Goal: Information Seeking & Learning: Find specific fact

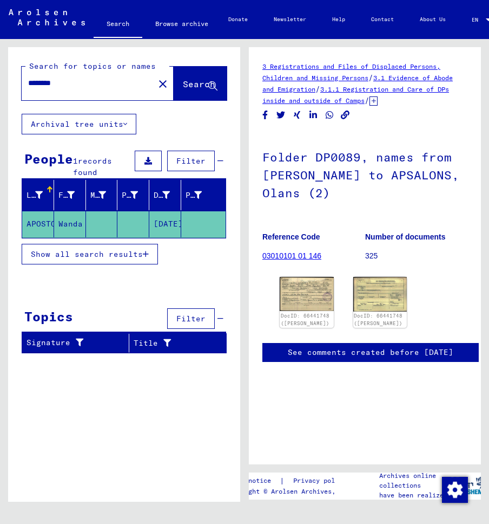
click at [74, 86] on input "********" at bounding box center [88, 82] width 120 height 11
type input "*"
type input "**********"
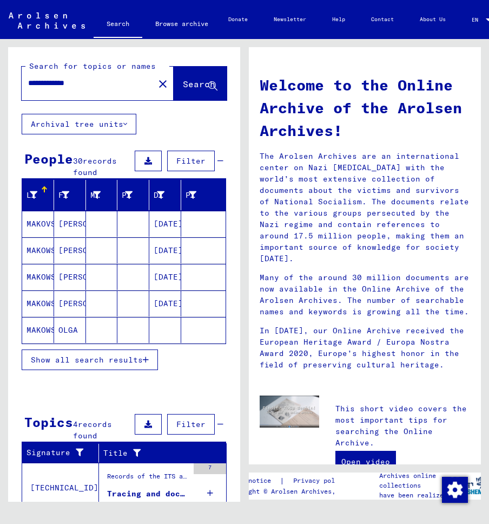
click at [67, 230] on mat-cell "[PERSON_NAME]" at bounding box center [70, 224] width 32 height 26
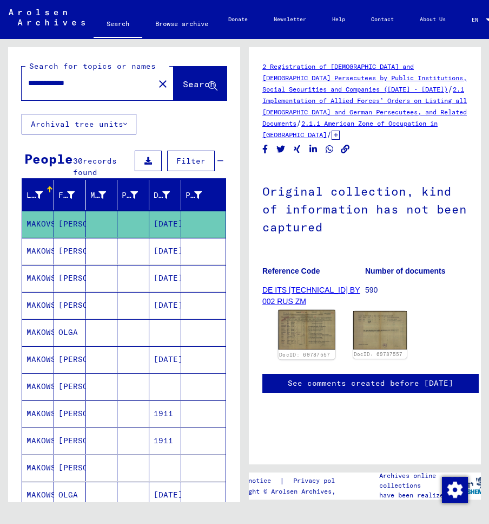
click at [323, 335] on img at bounding box center [307, 330] width 56 height 40
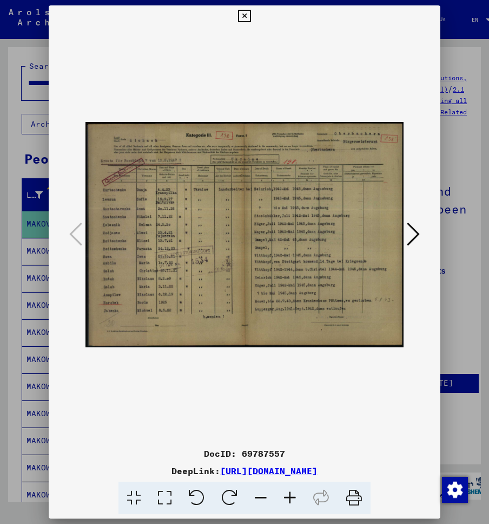
click at [420, 233] on icon at bounding box center [413, 234] width 13 height 26
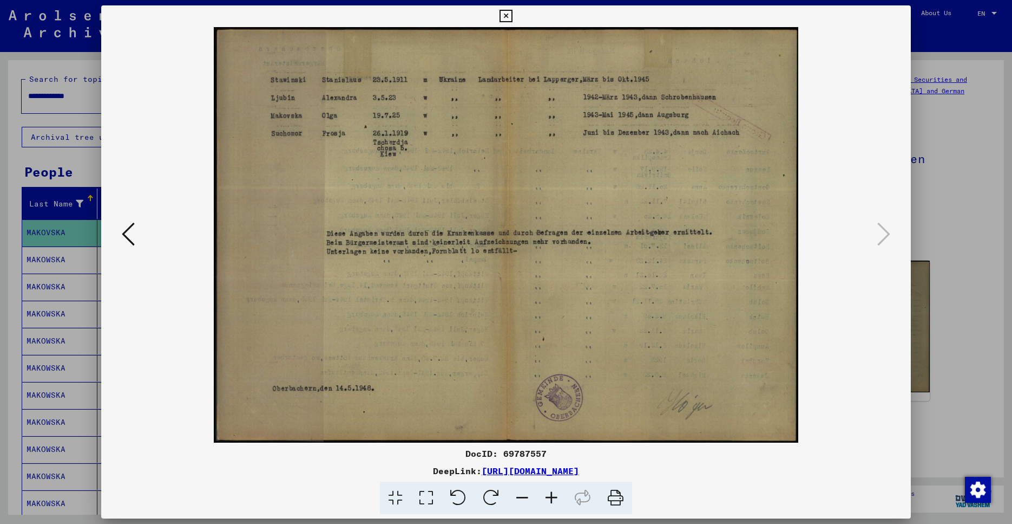
click at [132, 242] on icon at bounding box center [128, 234] width 13 height 26
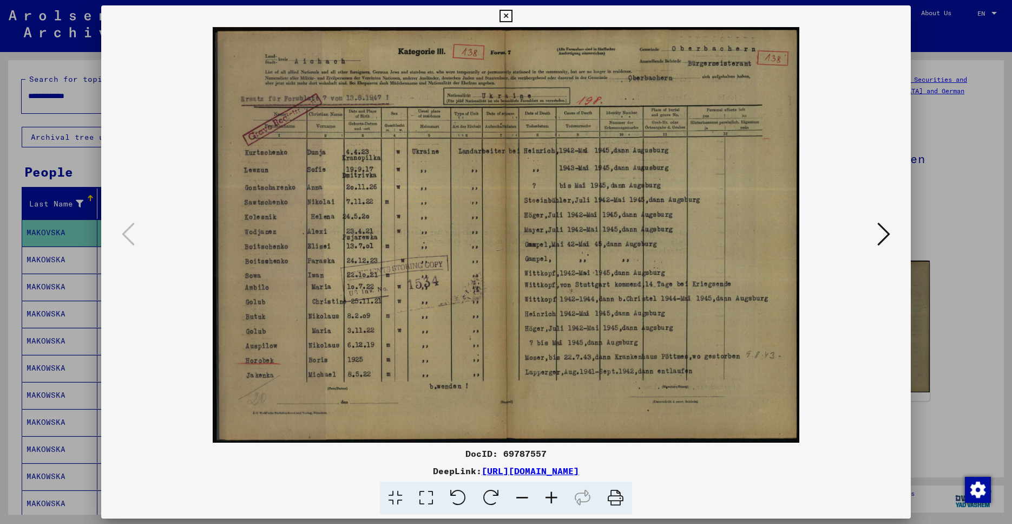
click at [489, 128] on div at bounding box center [506, 262] width 1012 height 524
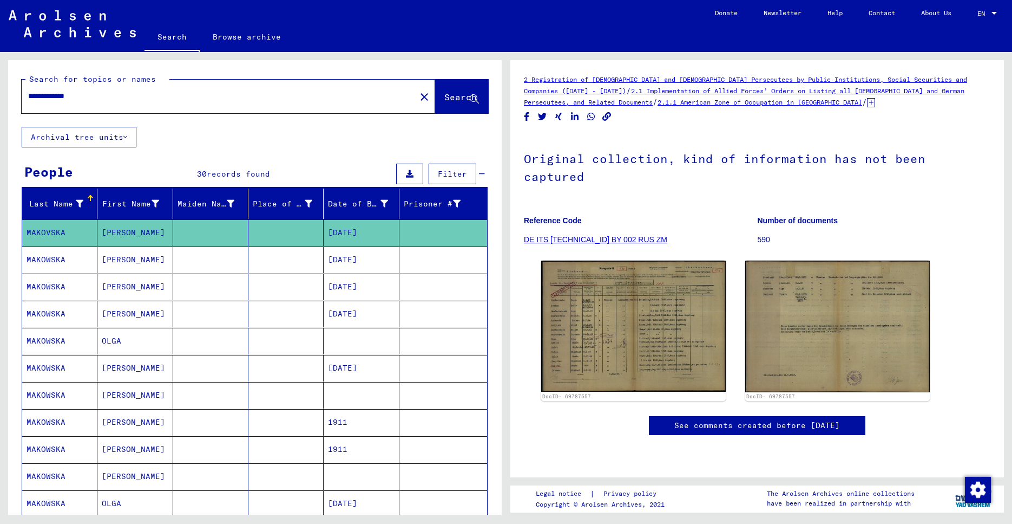
click at [112, 269] on mat-cell "[PERSON_NAME]" at bounding box center [134, 259] width 75 height 27
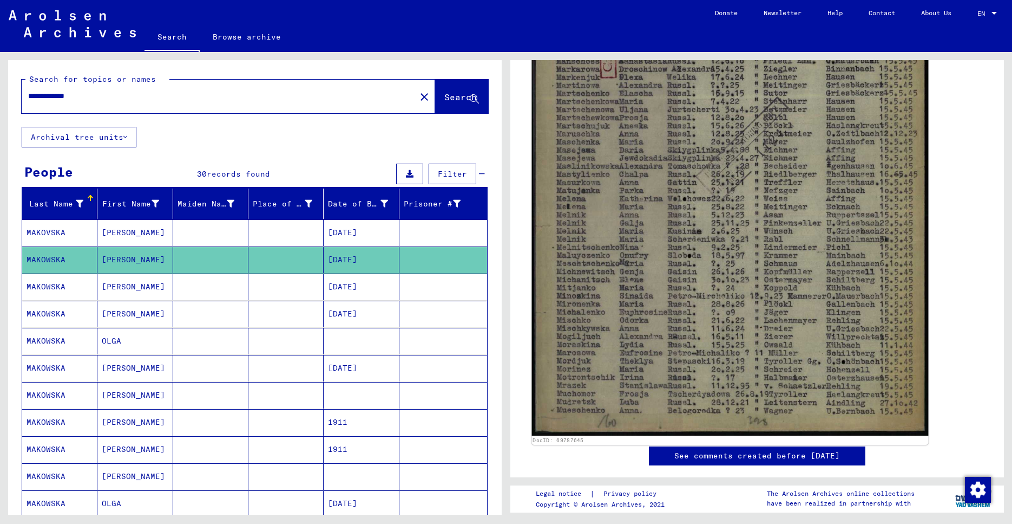
scroll to position [429, 0]
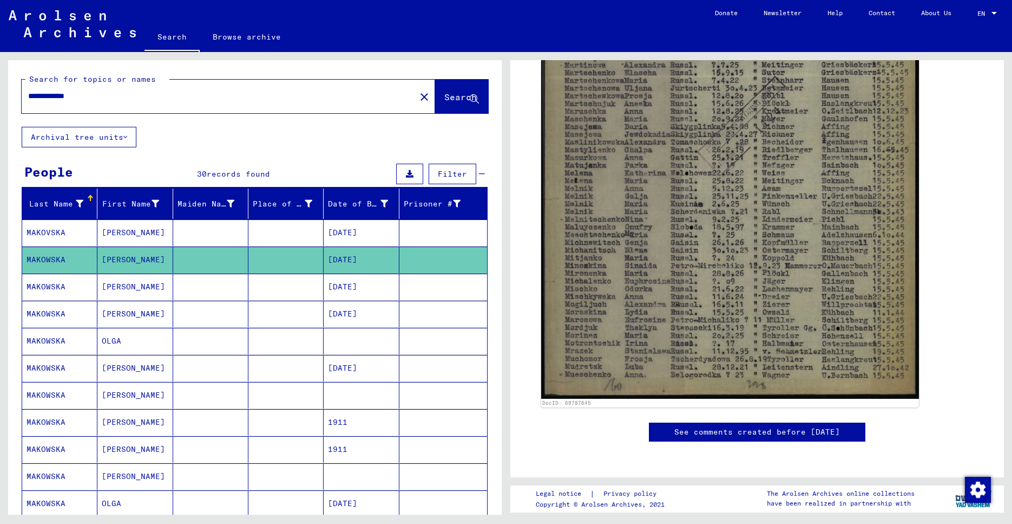
click at [210, 291] on mat-cell at bounding box center [210, 286] width 75 height 27
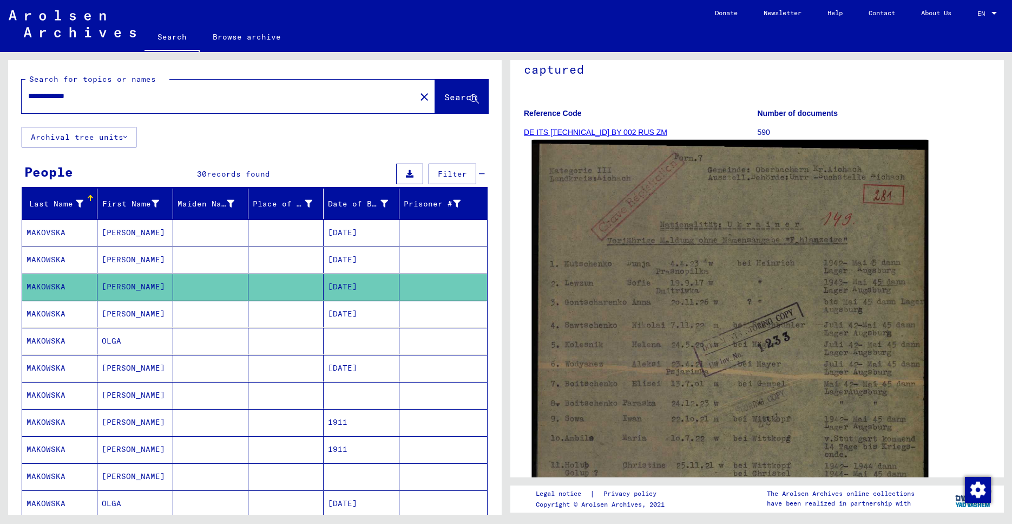
scroll to position [224, 0]
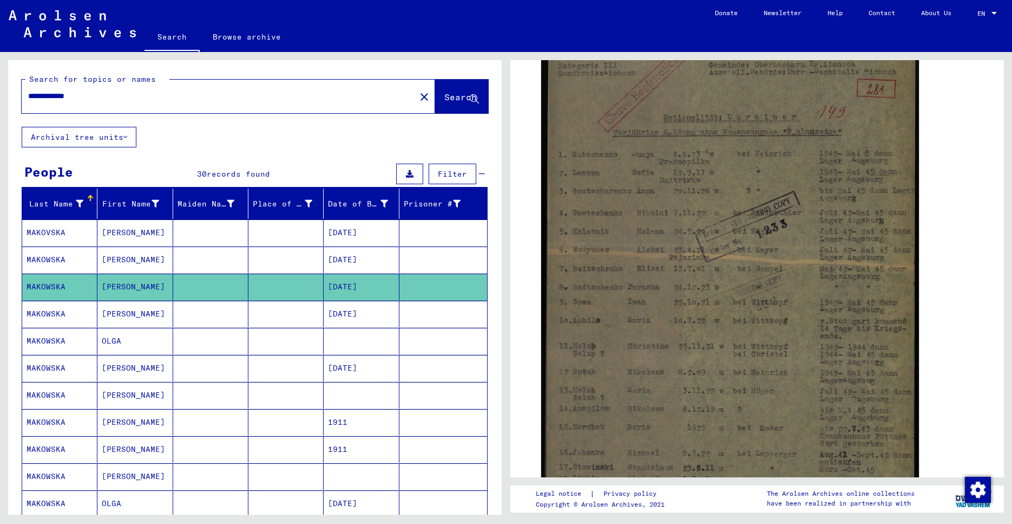
click at [198, 314] on mat-cell at bounding box center [210, 314] width 75 height 27
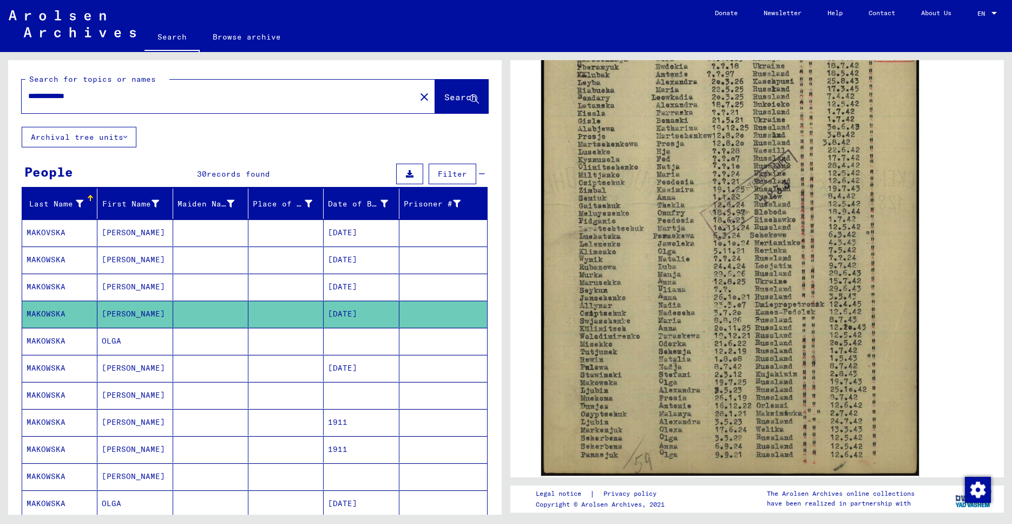
scroll to position [370, 0]
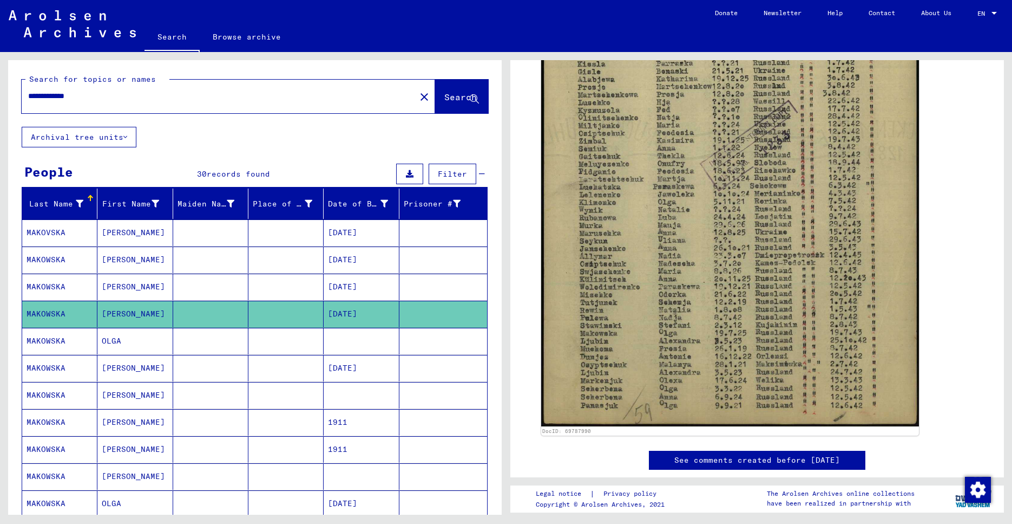
click at [379, 336] on mat-cell at bounding box center [361, 341] width 75 height 27
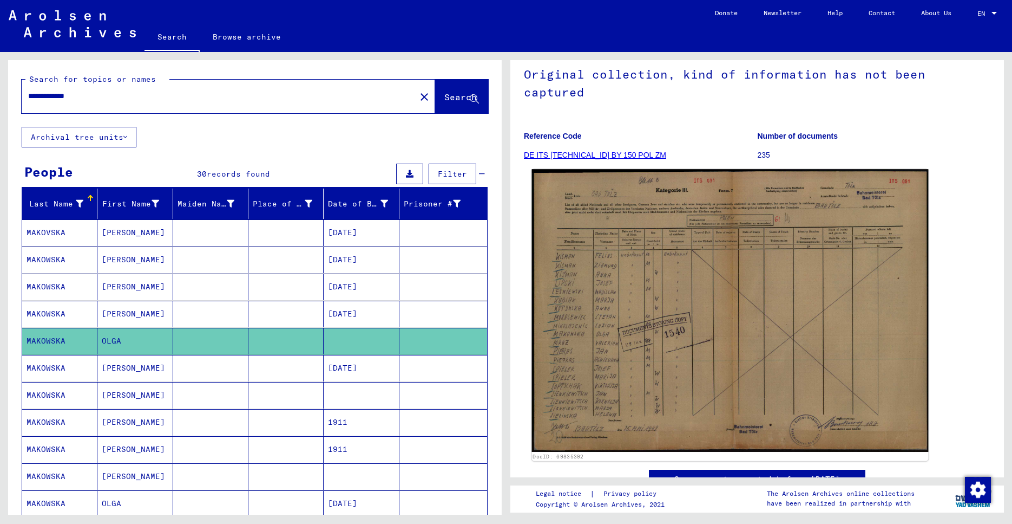
scroll to position [175, 0]
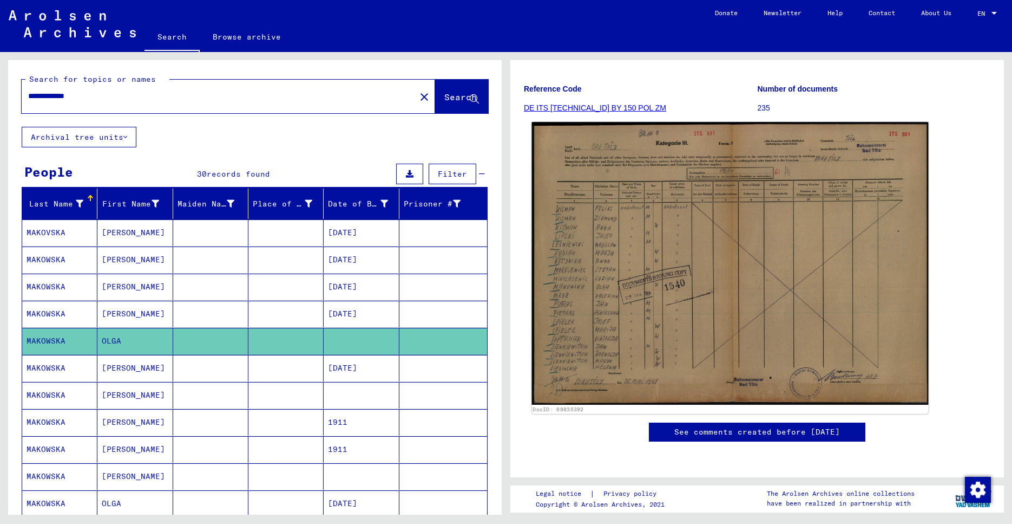
click at [489, 217] on img at bounding box center [730, 263] width 397 height 282
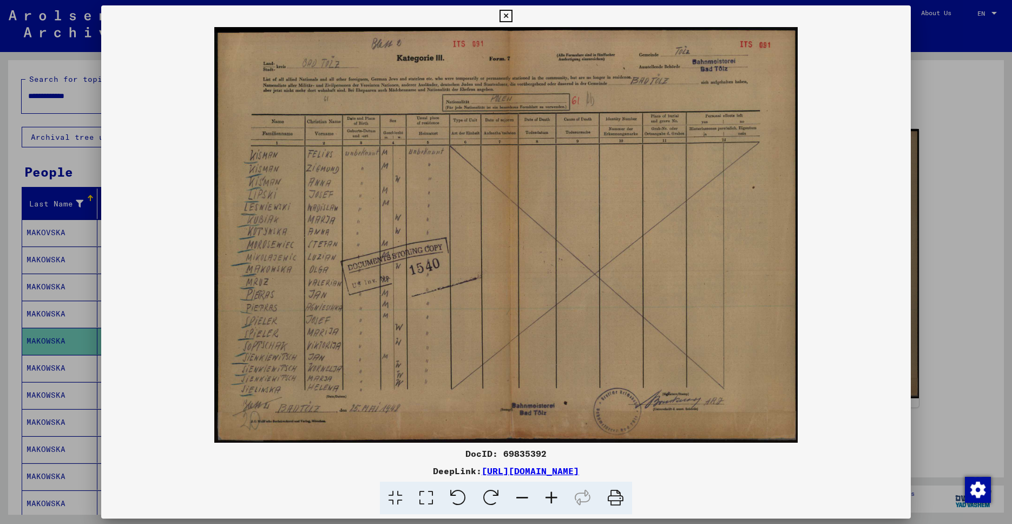
click at [489, 191] on div at bounding box center [506, 262] width 1012 height 524
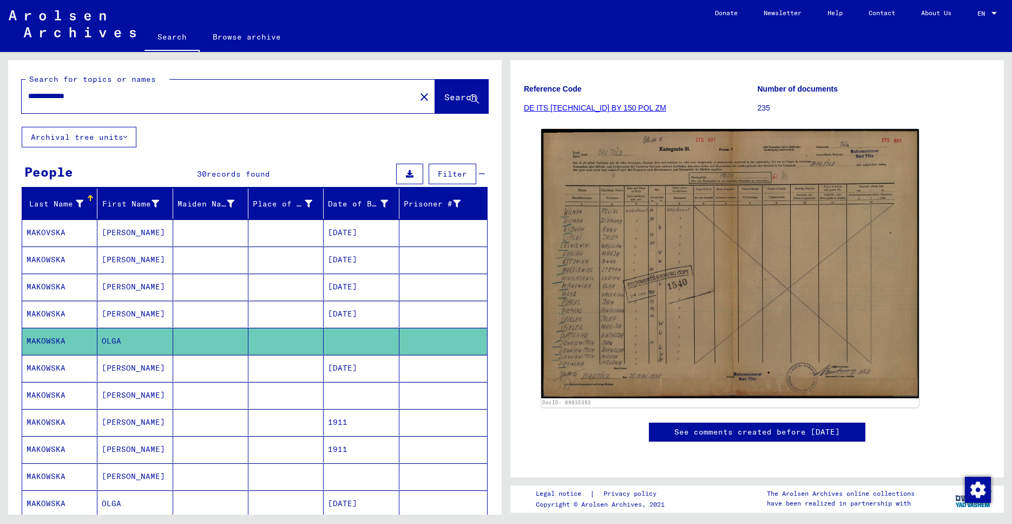
click at [122, 366] on mat-cell "[PERSON_NAME]" at bounding box center [134, 368] width 75 height 27
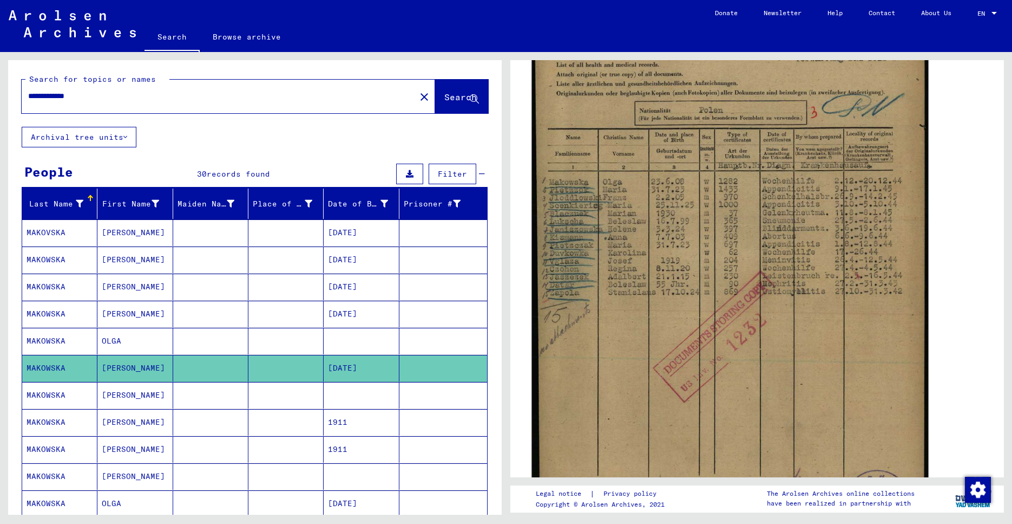
scroll to position [263, 0]
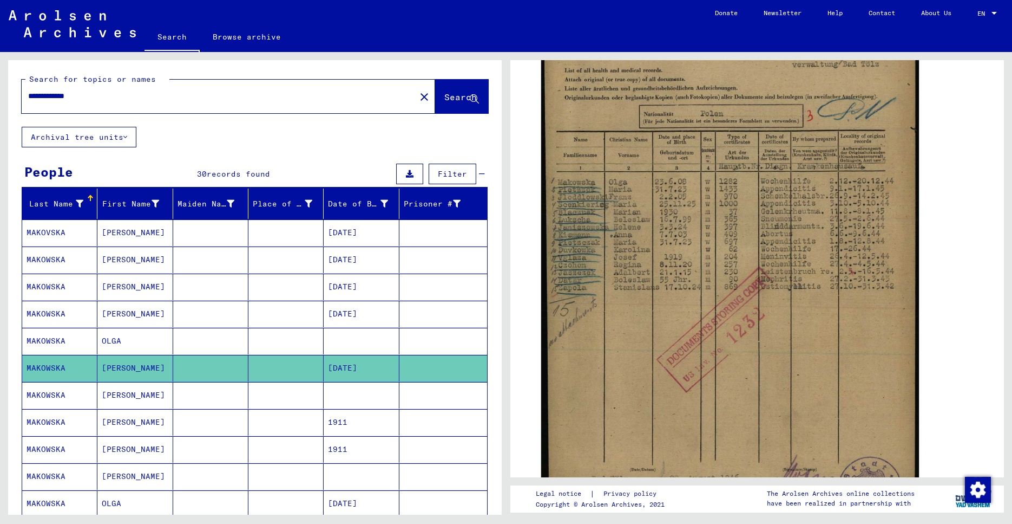
click at [144, 394] on mat-cell "[PERSON_NAME]" at bounding box center [134, 395] width 75 height 27
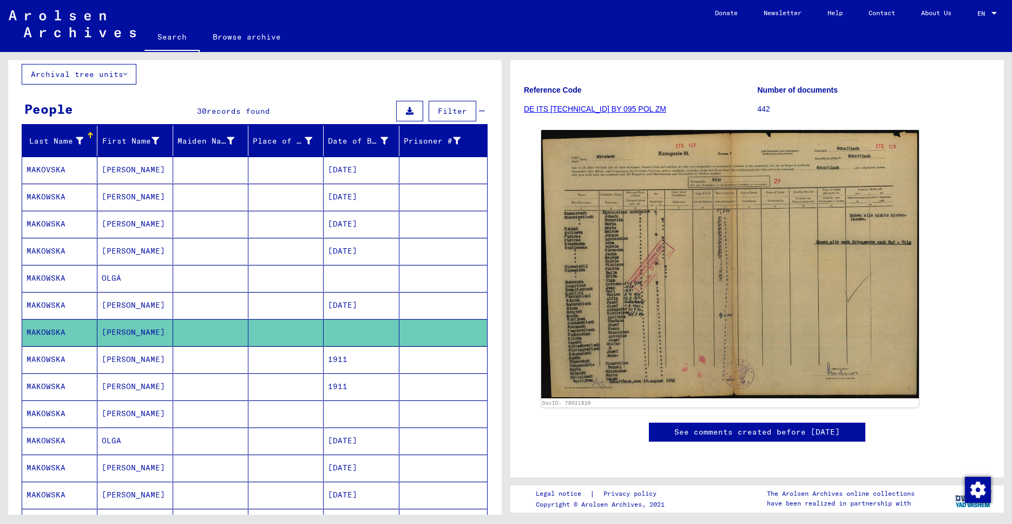
scroll to position [97, 0]
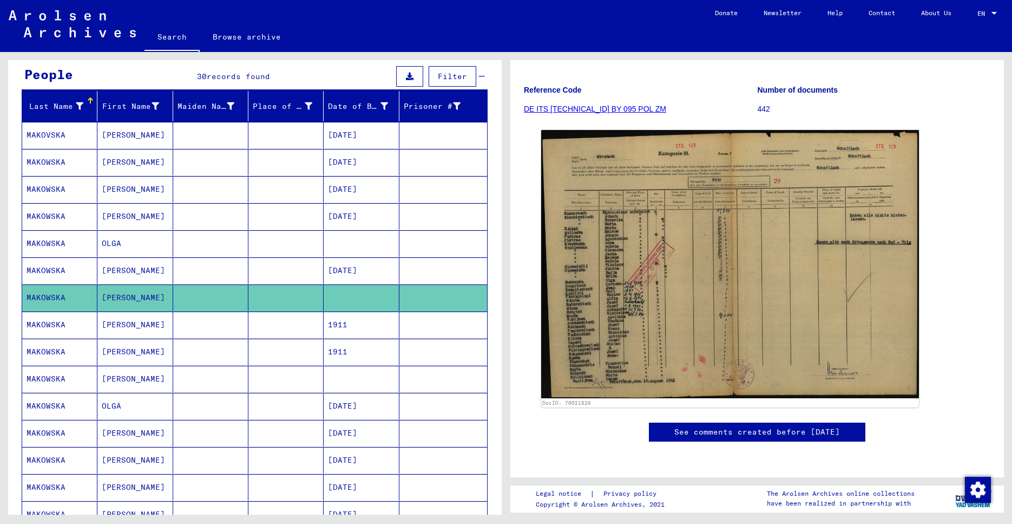
click at [185, 328] on mat-cell at bounding box center [210, 324] width 75 height 27
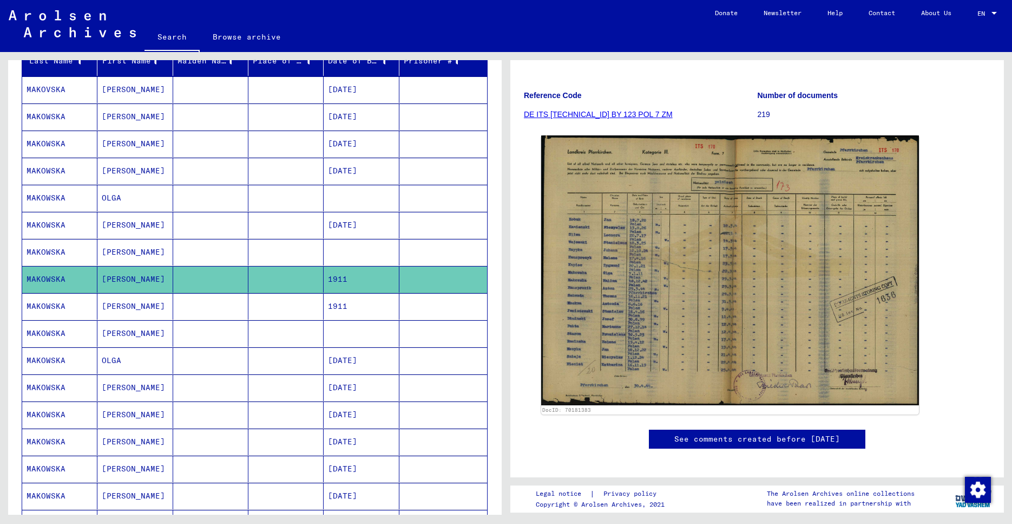
scroll to position [146, 0]
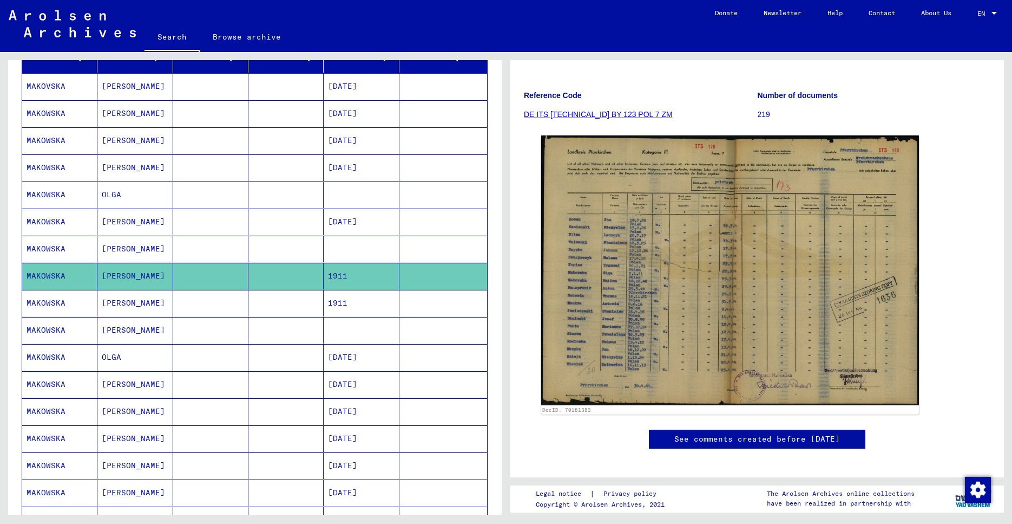
click at [153, 308] on mat-cell "[PERSON_NAME]" at bounding box center [134, 303] width 75 height 27
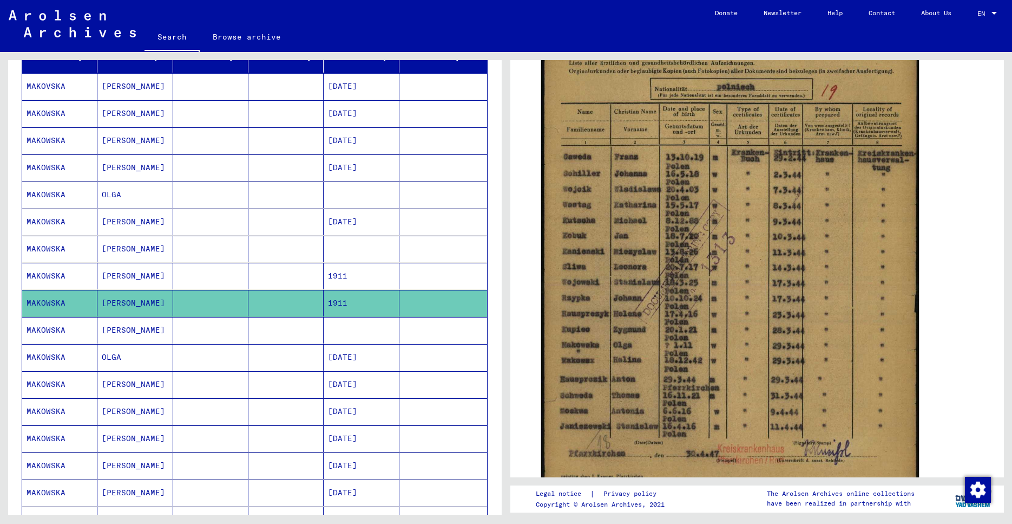
scroll to position [322, 0]
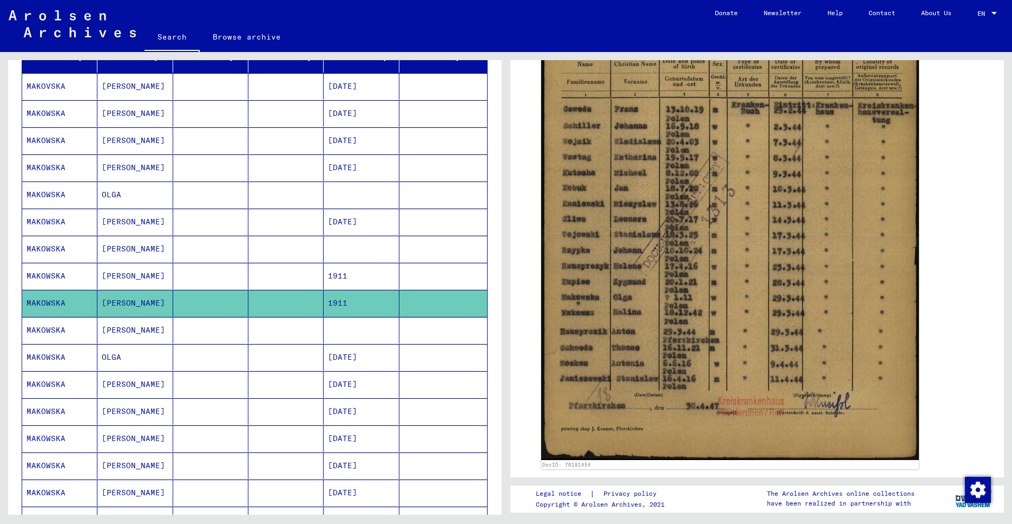
click at [249, 327] on mat-cell at bounding box center [286, 330] width 75 height 27
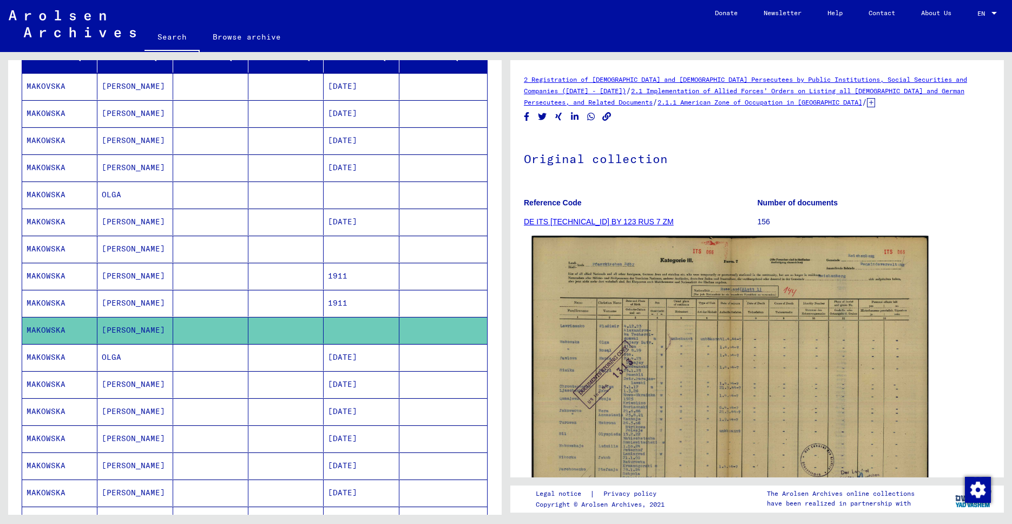
scroll to position [175, 0]
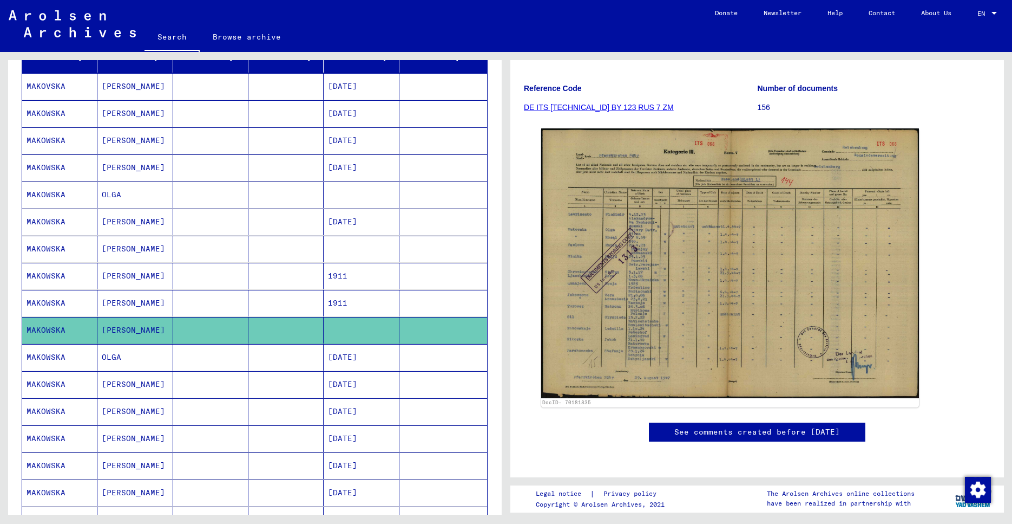
click at [341, 364] on mat-cell "[DATE]" at bounding box center [361, 357] width 75 height 27
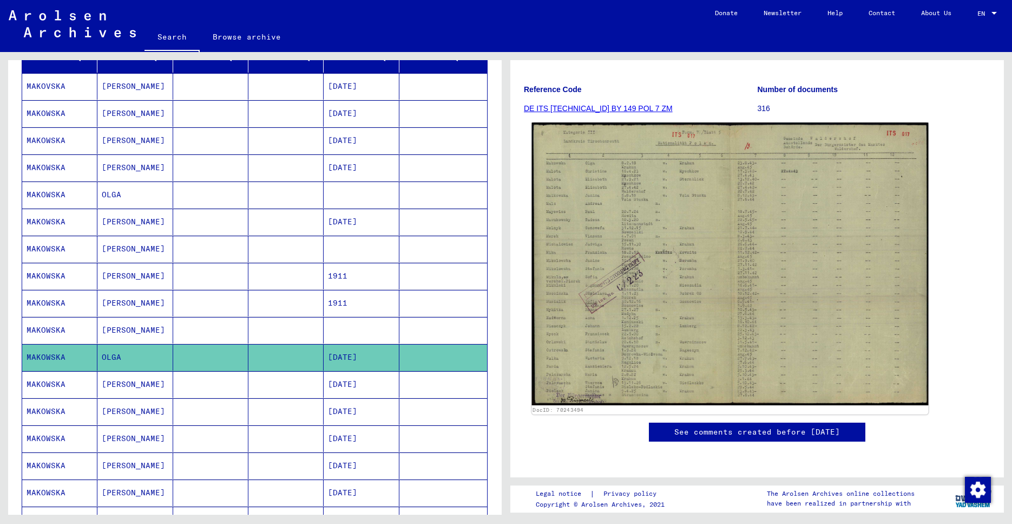
scroll to position [156, 0]
click at [489, 261] on img at bounding box center [730, 263] width 397 height 282
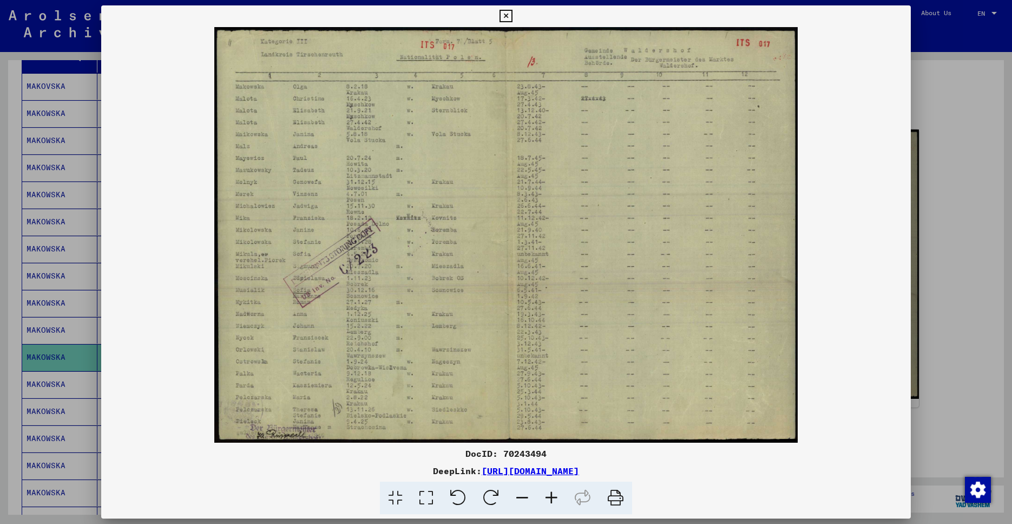
click at [489, 278] on img at bounding box center [506, 234] width 810 height 415
click at [489, 17] on icon at bounding box center [506, 16] width 12 height 13
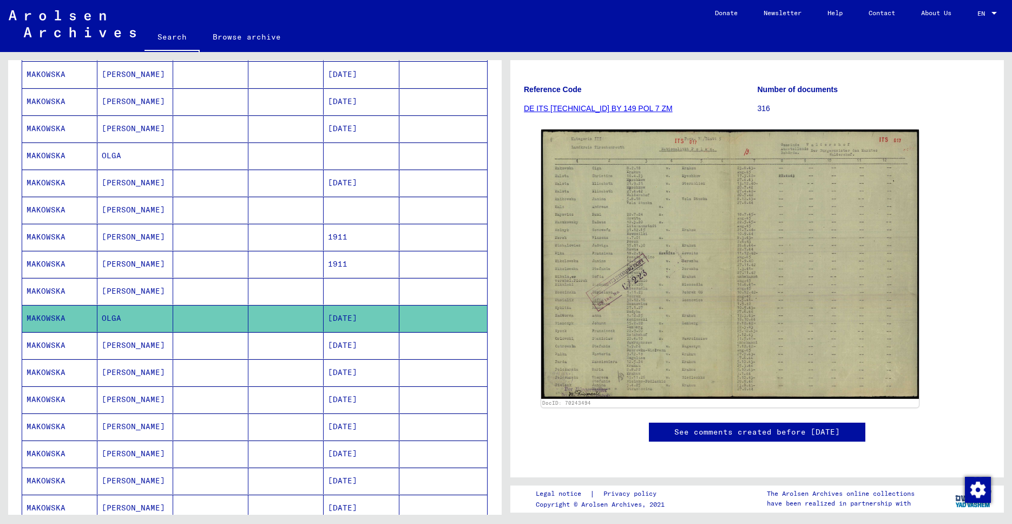
scroll to position [195, 0]
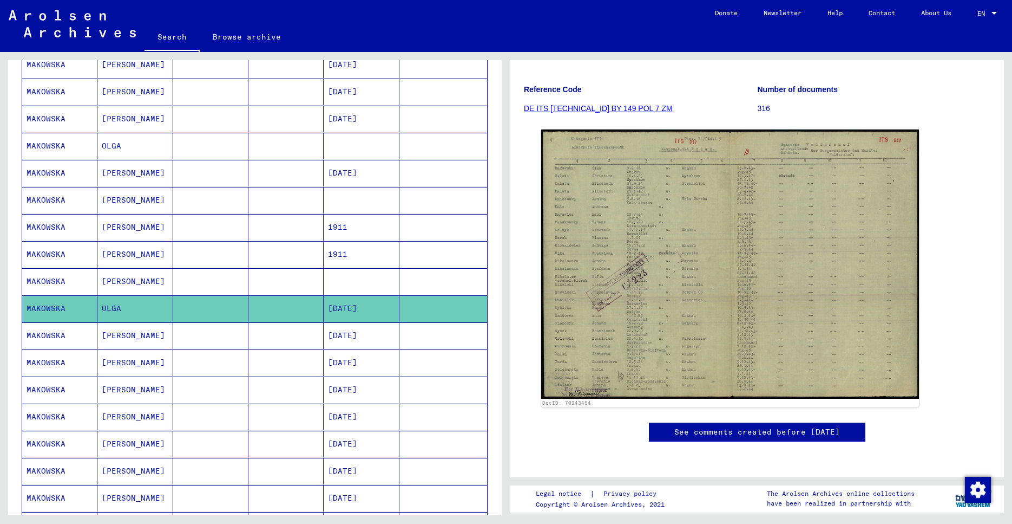
click at [220, 331] on mat-cell at bounding box center [210, 335] width 75 height 27
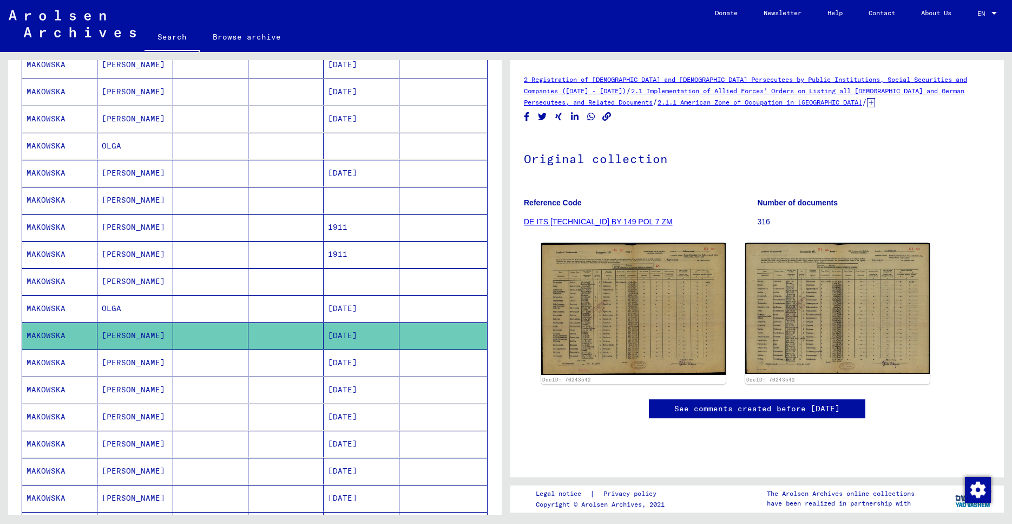
scroll to position [244, 0]
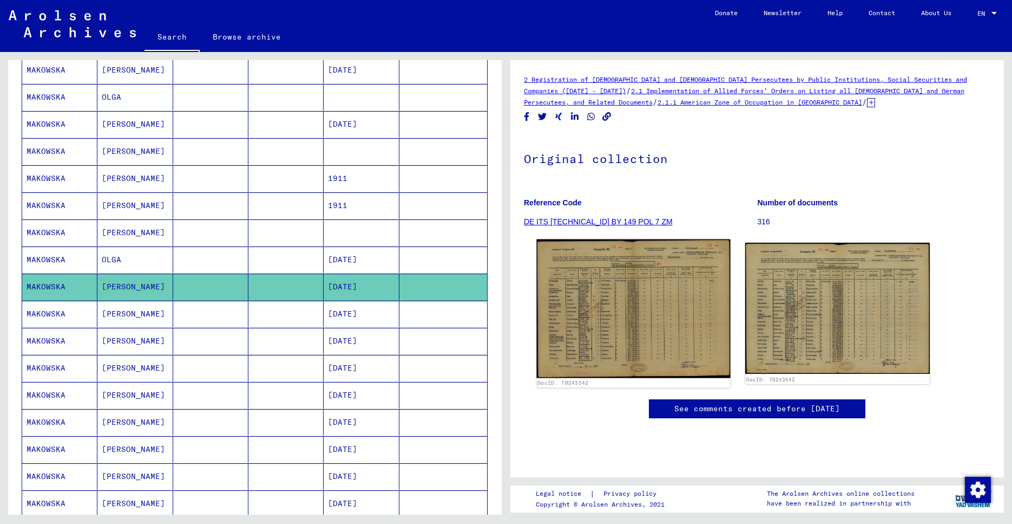
click at [489, 318] on img at bounding box center [634, 308] width 194 height 139
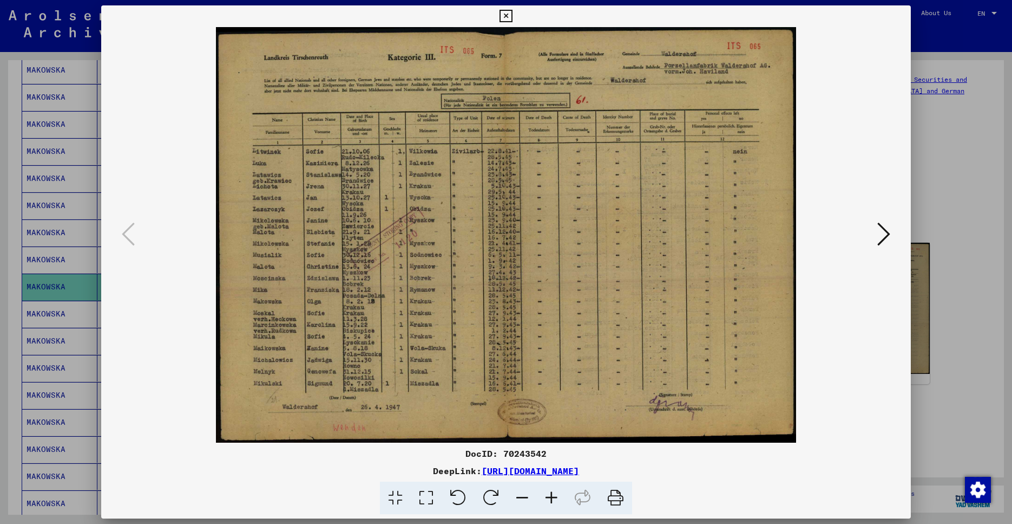
click at [489, 199] on div at bounding box center [506, 262] width 1012 height 524
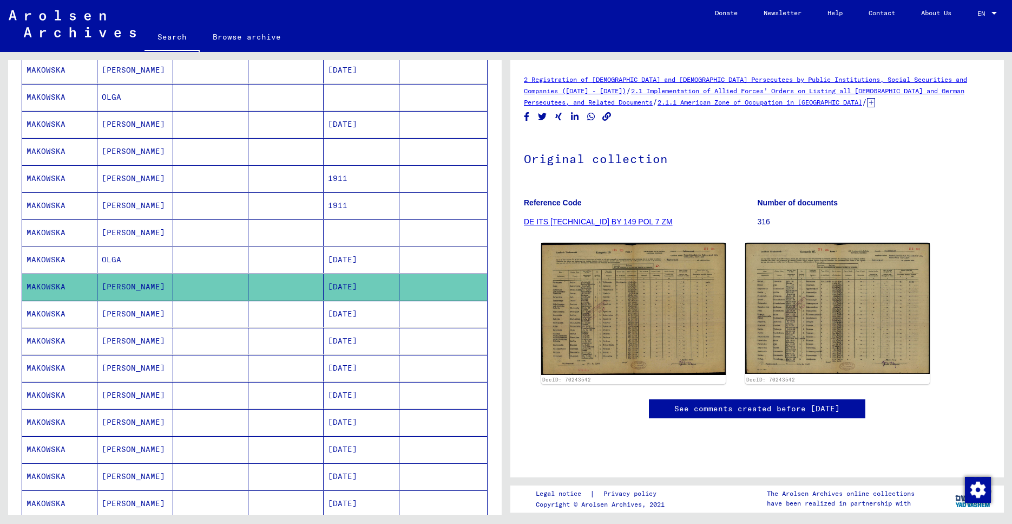
click at [256, 310] on mat-cell at bounding box center [286, 314] width 75 height 27
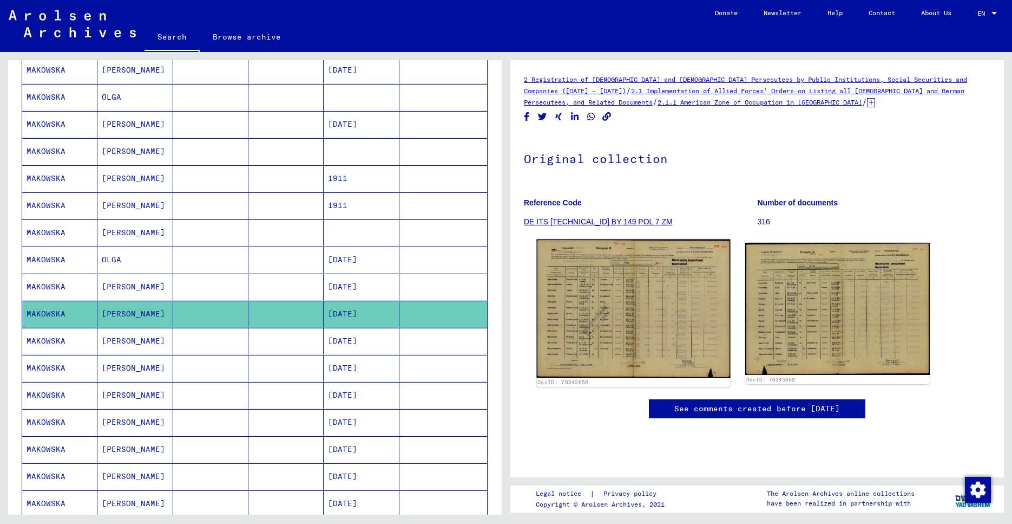
click at [489, 314] on img at bounding box center [634, 308] width 194 height 139
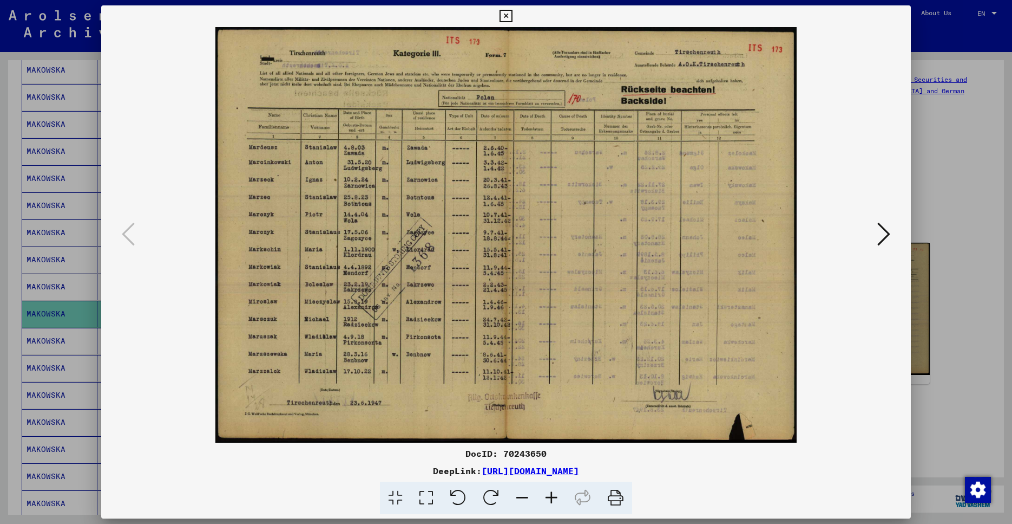
click at [489, 299] on div at bounding box center [506, 262] width 1012 height 524
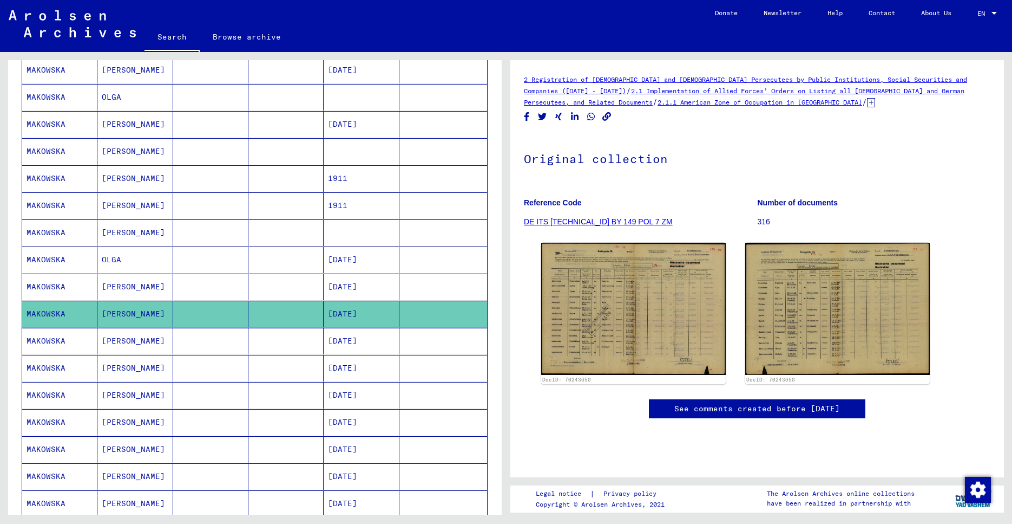
click at [173, 350] on mat-cell at bounding box center [210, 341] width 75 height 27
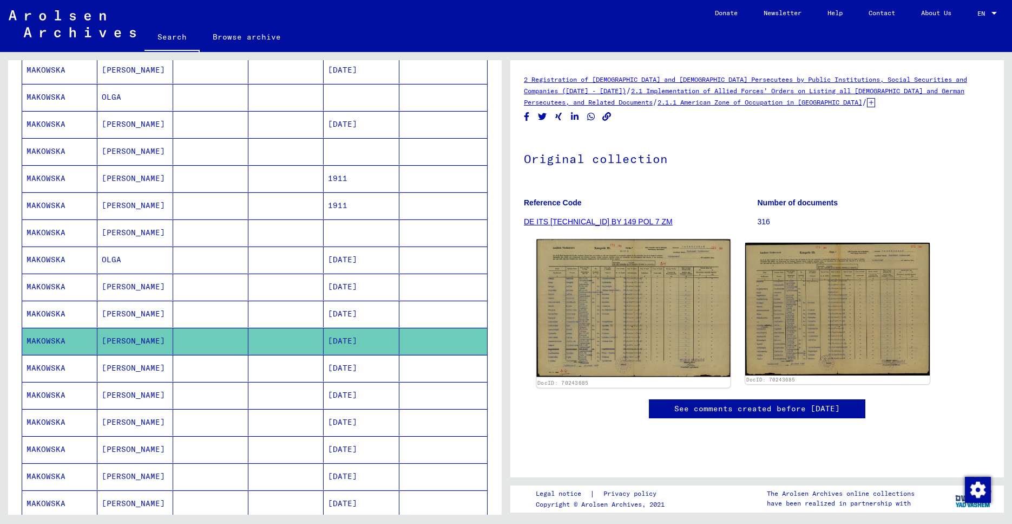
click at [489, 343] on img at bounding box center [634, 308] width 194 height 138
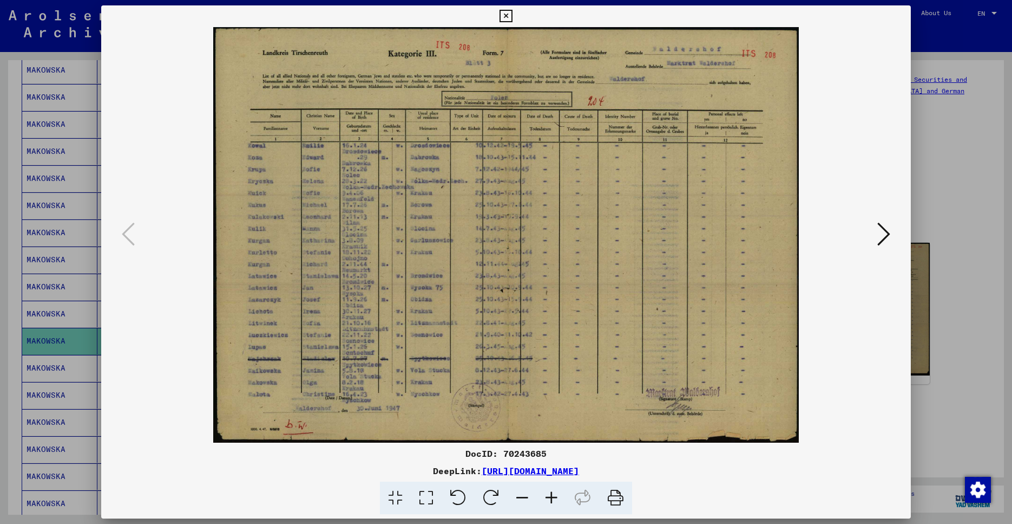
click at [489, 303] on div at bounding box center [506, 262] width 1012 height 524
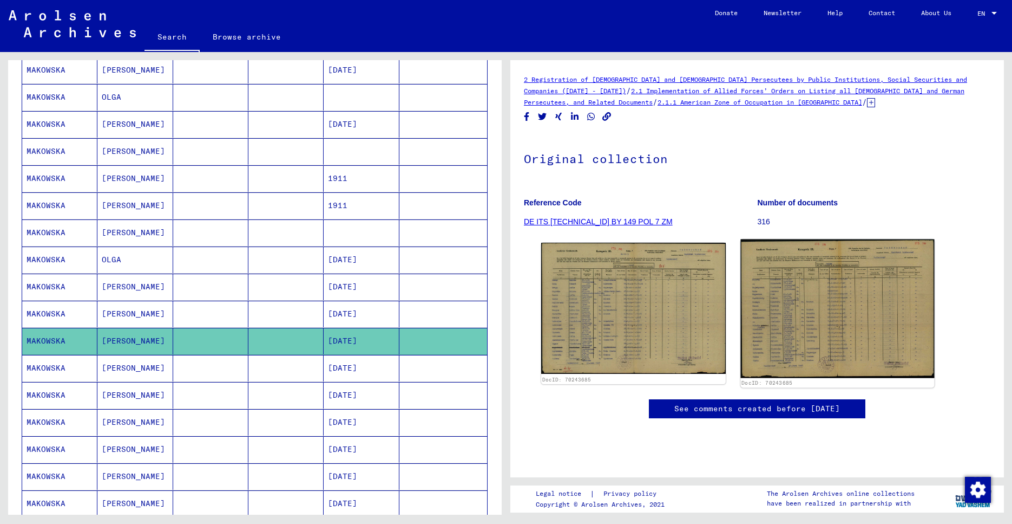
click at [489, 342] on img at bounding box center [838, 308] width 194 height 139
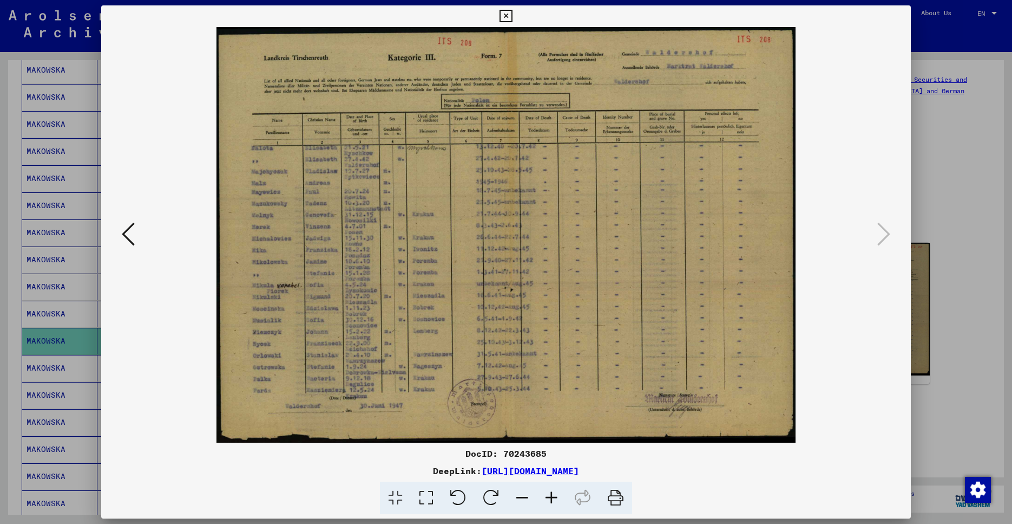
click at [489, 337] on div at bounding box center [506, 262] width 1012 height 524
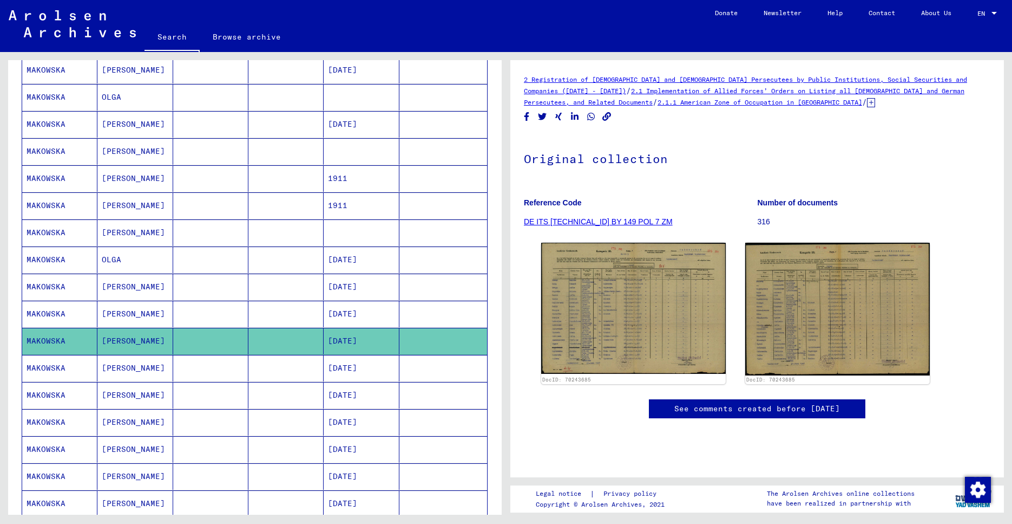
click at [205, 363] on mat-cell at bounding box center [210, 368] width 75 height 27
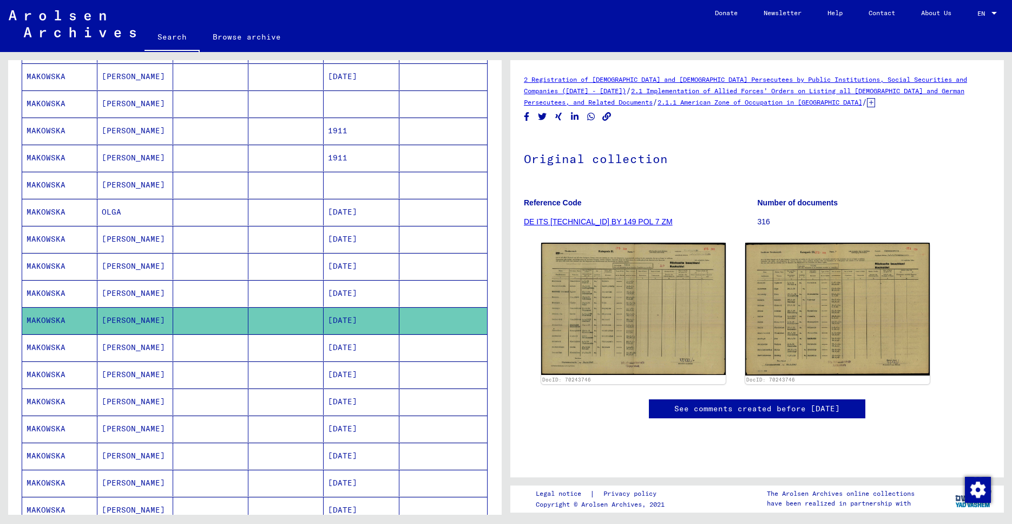
scroll to position [302, 0]
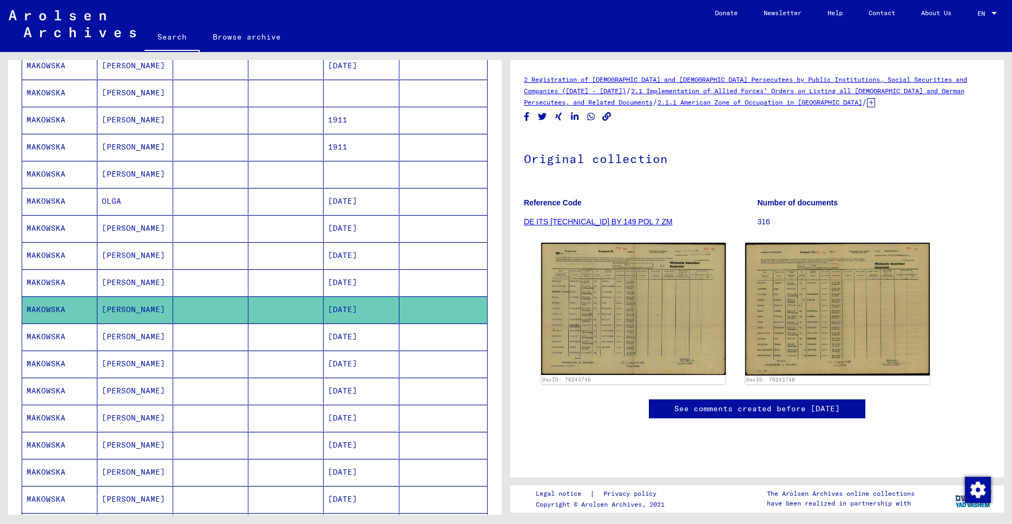
click at [224, 336] on mat-cell at bounding box center [210, 336] width 75 height 27
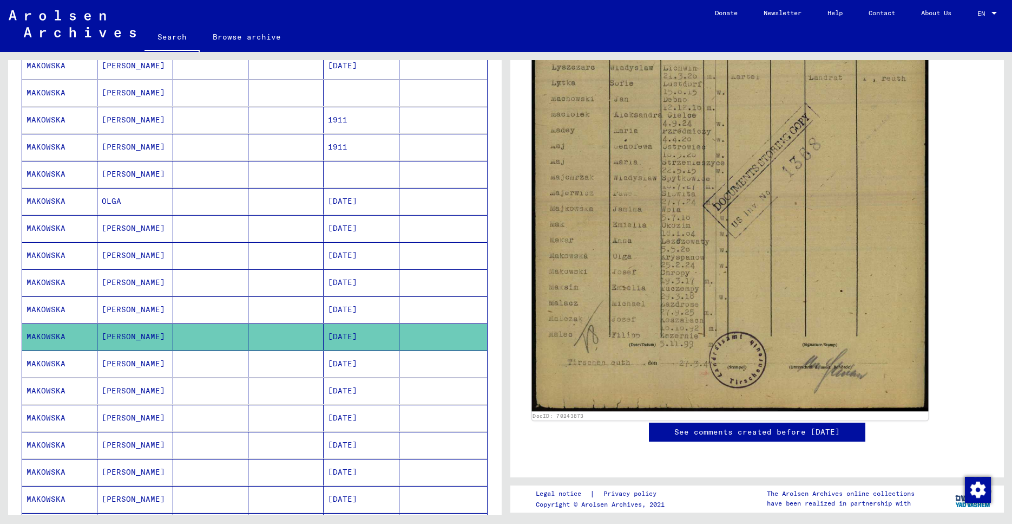
scroll to position [400, 0]
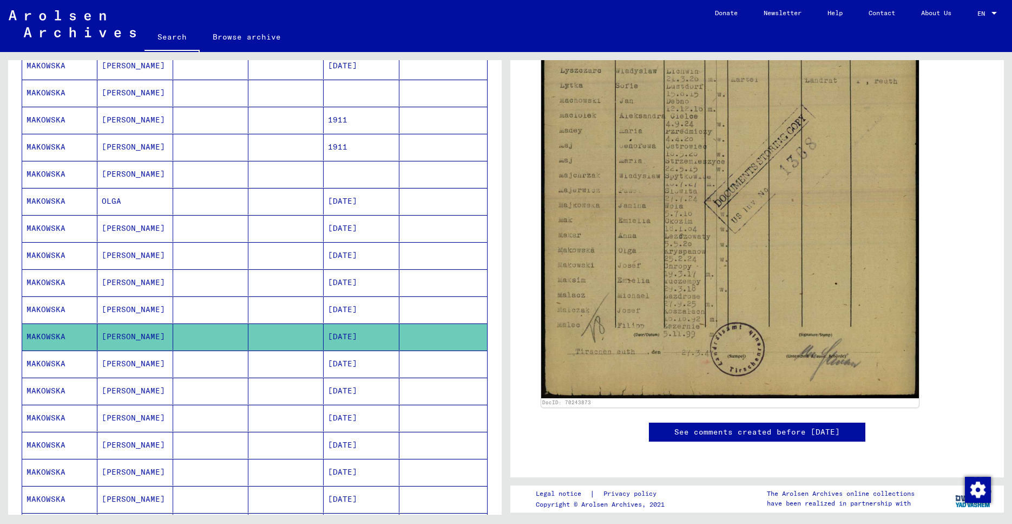
click at [361, 362] on mat-cell "[DATE]" at bounding box center [361, 363] width 75 height 27
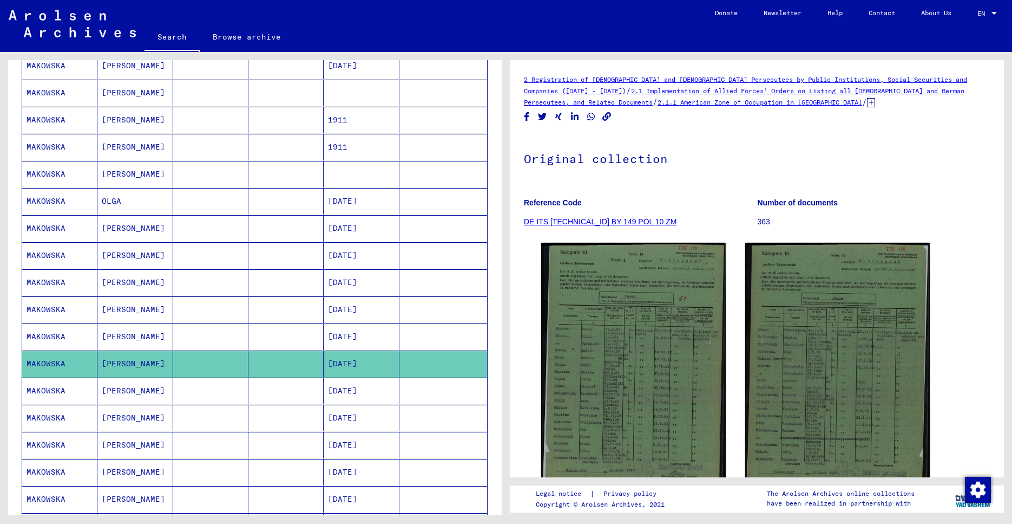
scroll to position [107, 0]
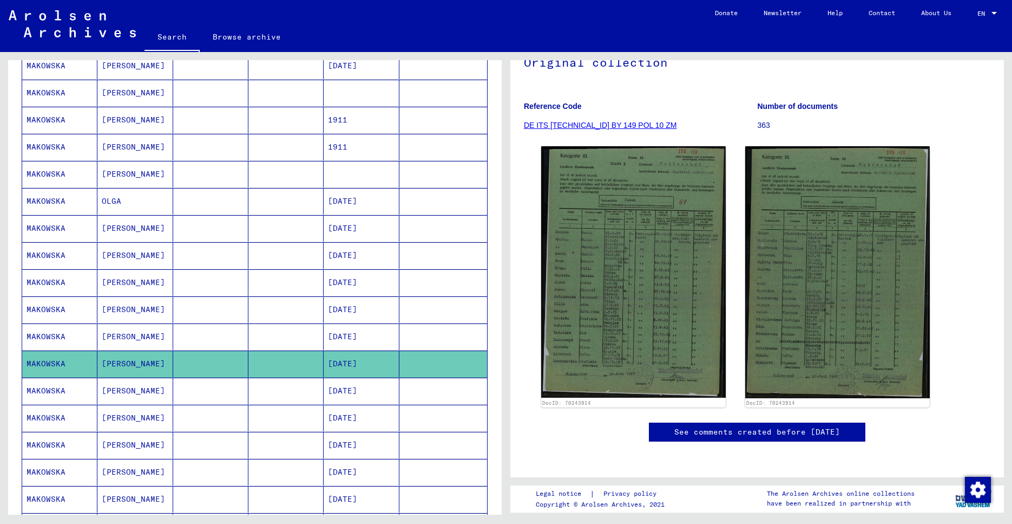
click at [375, 384] on mat-cell "[DATE]" at bounding box center [361, 390] width 75 height 27
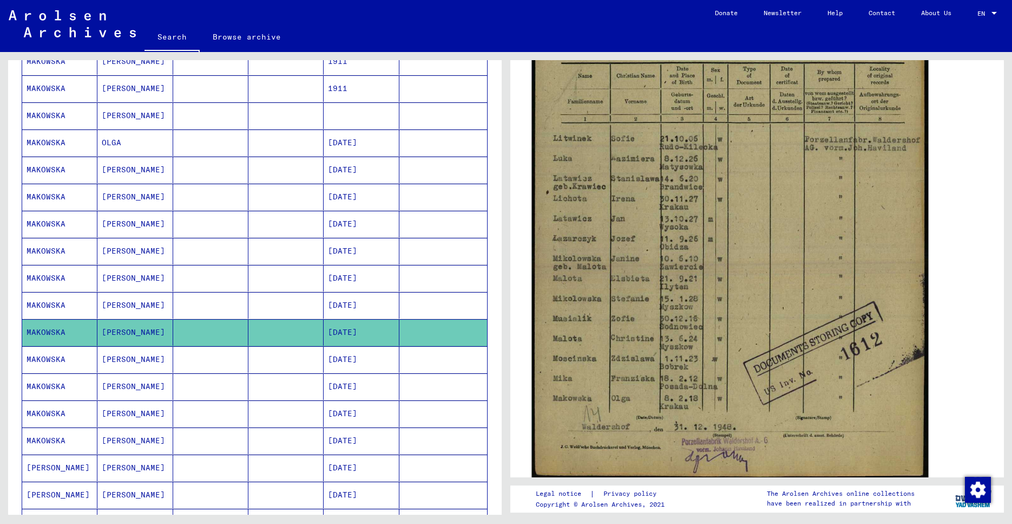
scroll to position [351, 0]
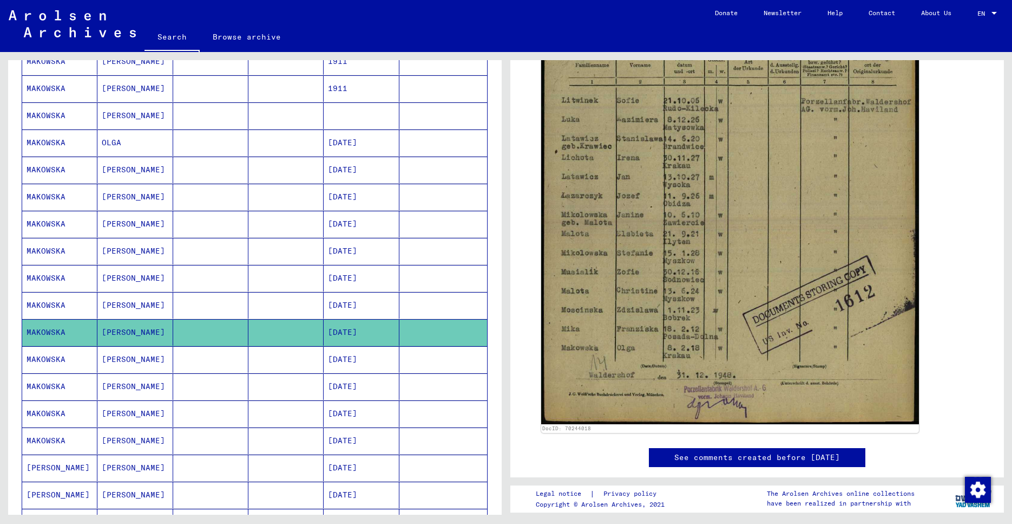
click at [400, 366] on mat-cell at bounding box center [444, 359] width 88 height 27
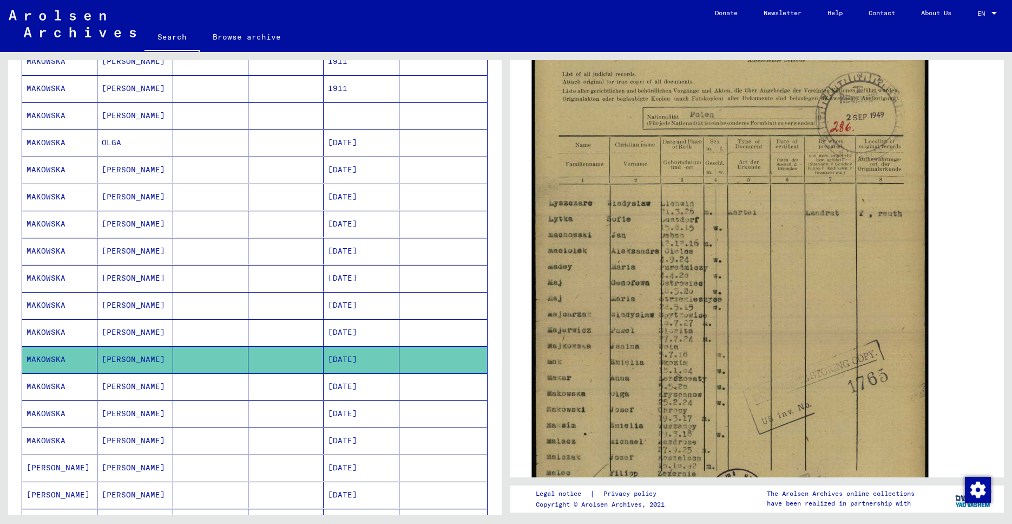
scroll to position [273, 0]
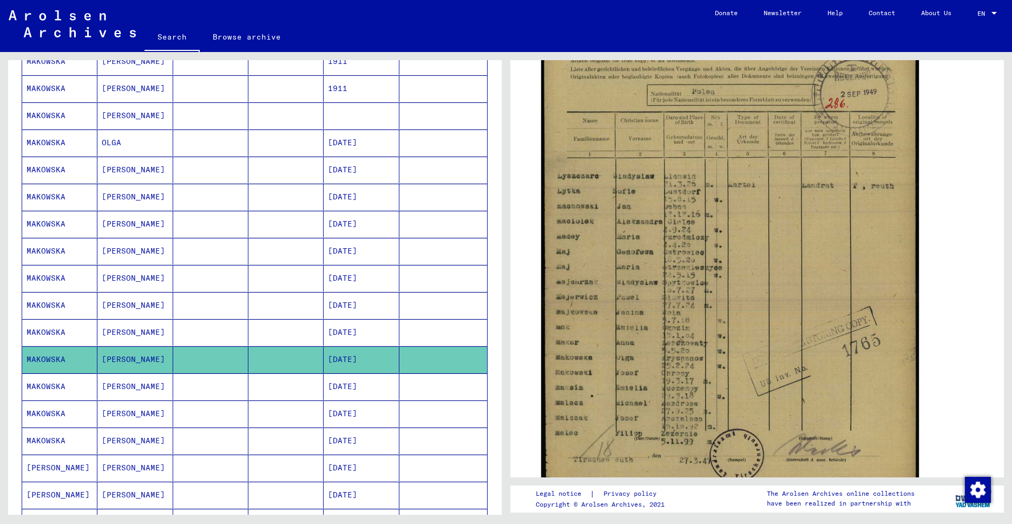
click at [419, 383] on mat-cell at bounding box center [444, 386] width 88 height 27
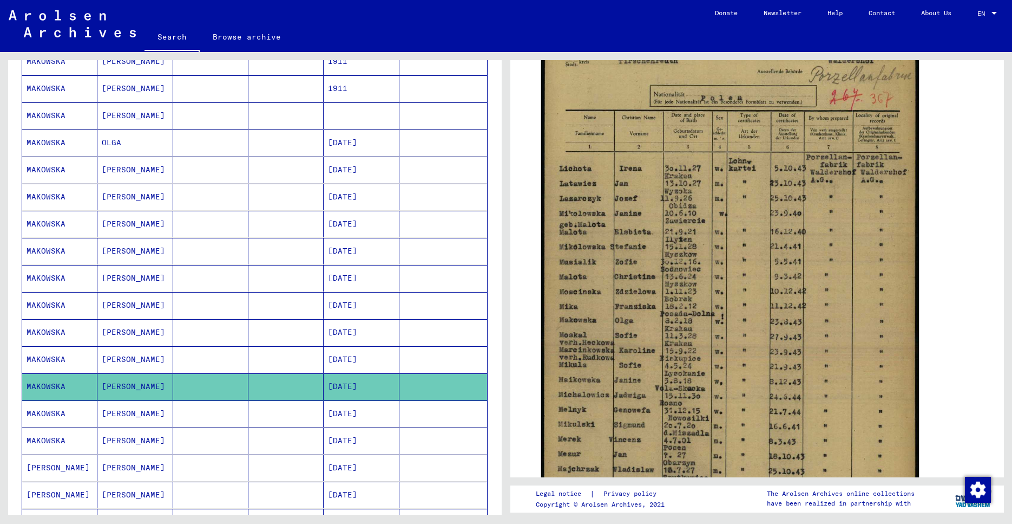
scroll to position [253, 0]
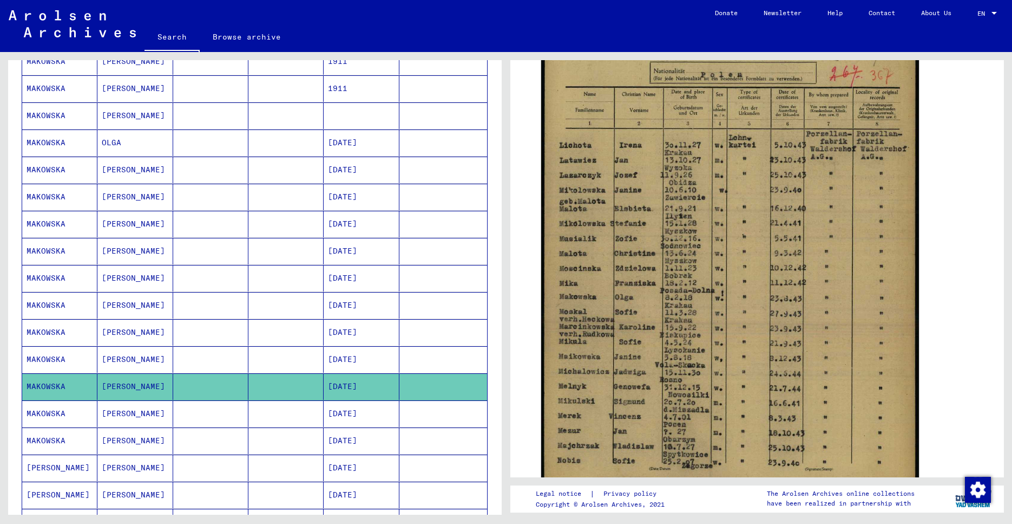
click at [439, 415] on mat-cell at bounding box center [444, 413] width 88 height 27
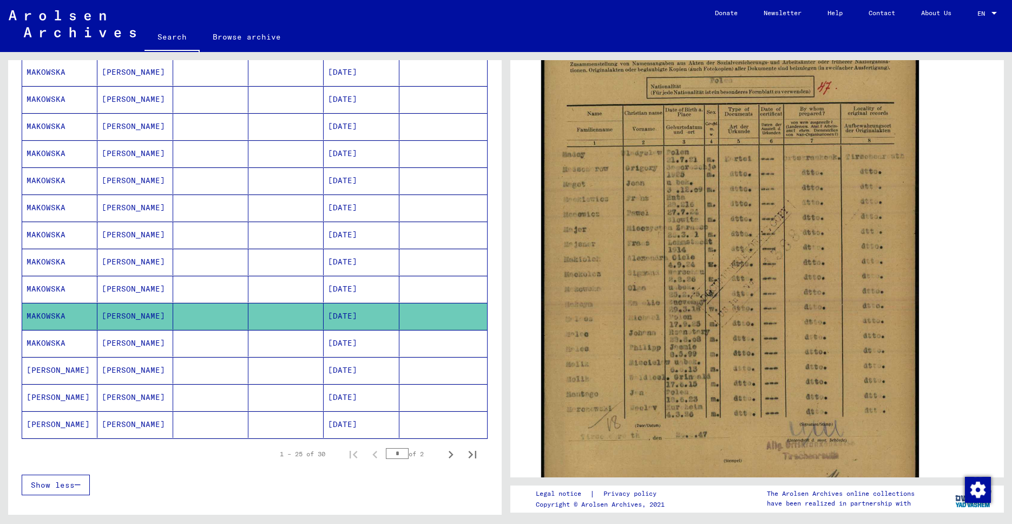
scroll to position [526, 0]
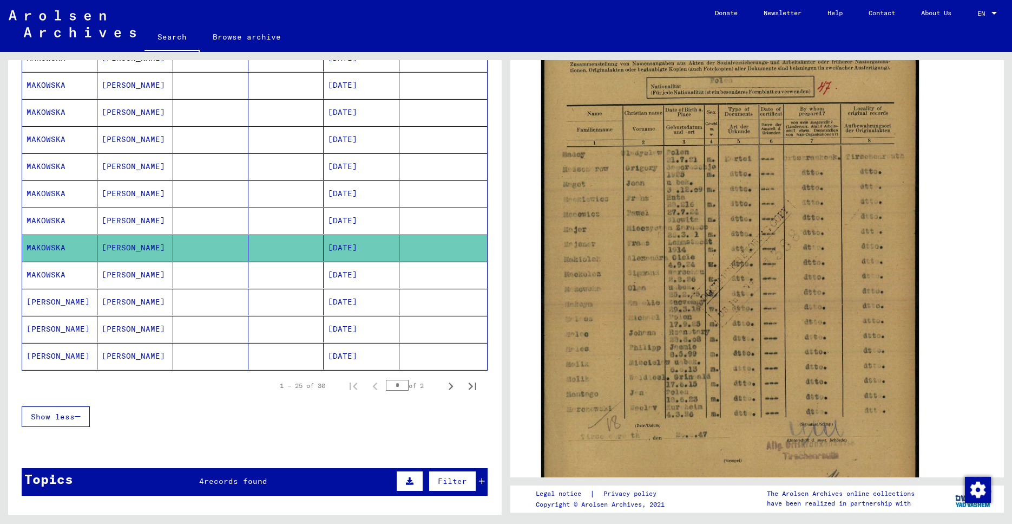
click at [400, 279] on mat-cell at bounding box center [444, 275] width 88 height 27
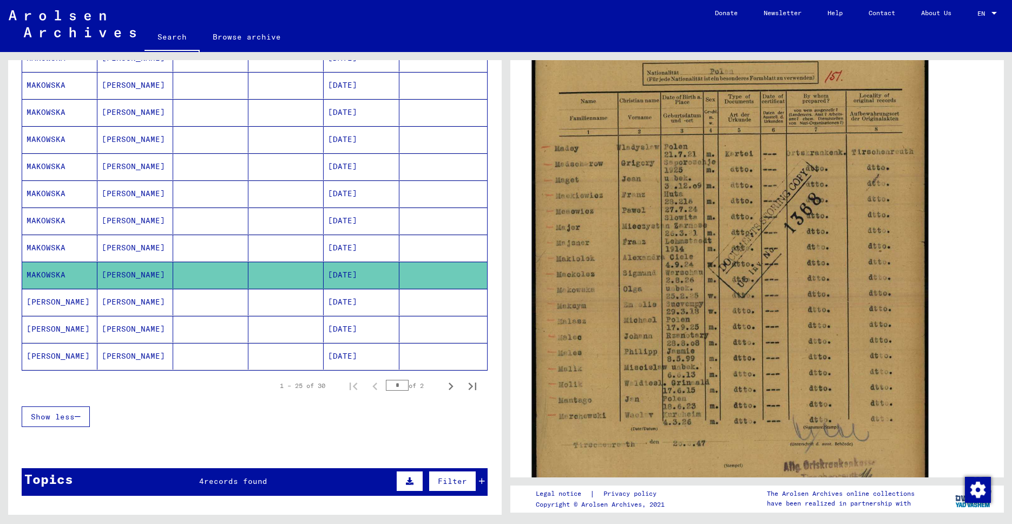
scroll to position [283, 0]
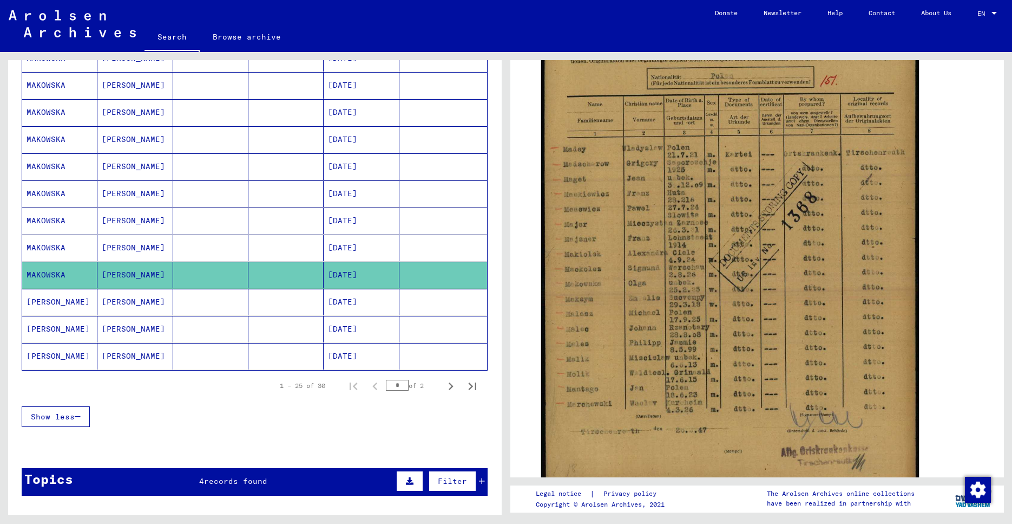
click at [420, 306] on mat-cell at bounding box center [444, 302] width 88 height 27
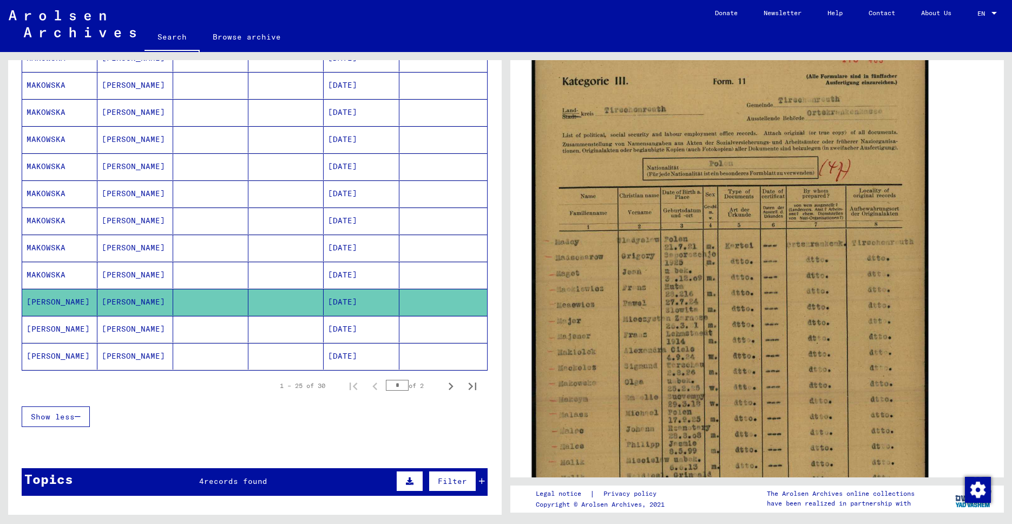
scroll to position [253, 0]
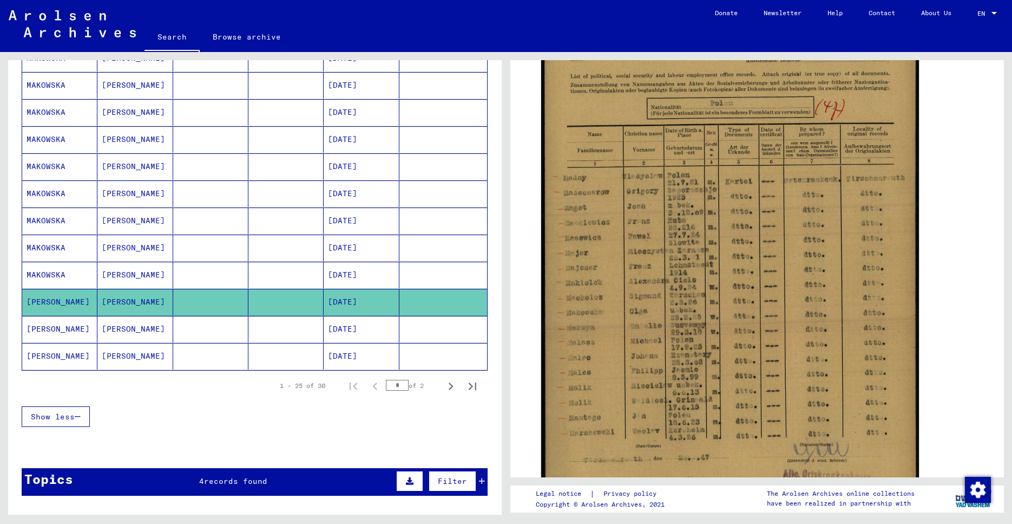
click at [462, 331] on mat-cell at bounding box center [444, 329] width 88 height 27
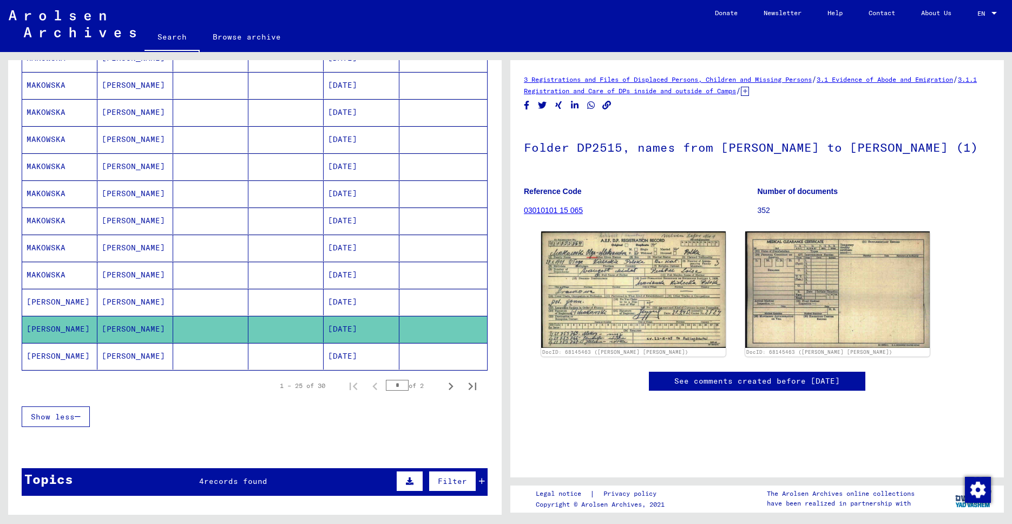
click at [455, 364] on mat-cell at bounding box center [444, 356] width 88 height 27
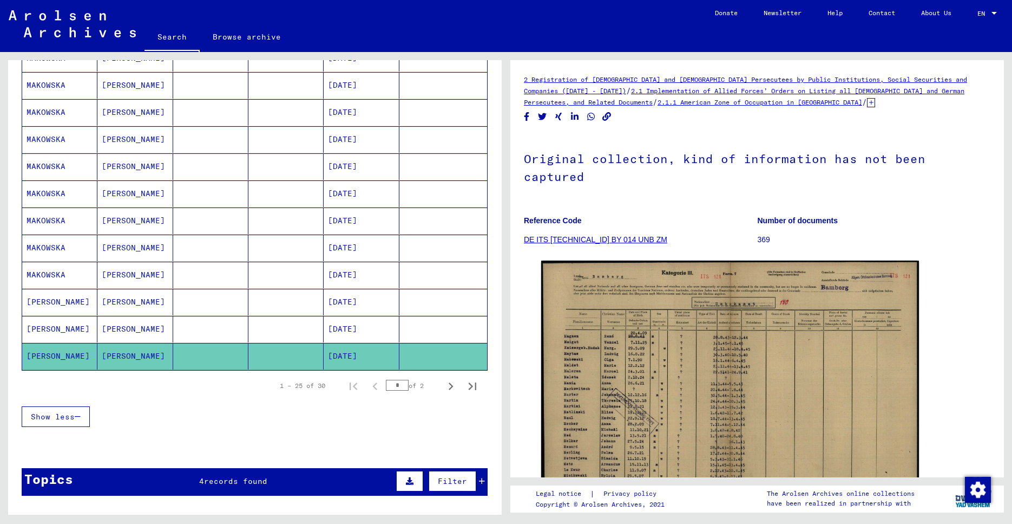
click at [456, 317] on mat-cell at bounding box center [444, 329] width 88 height 27
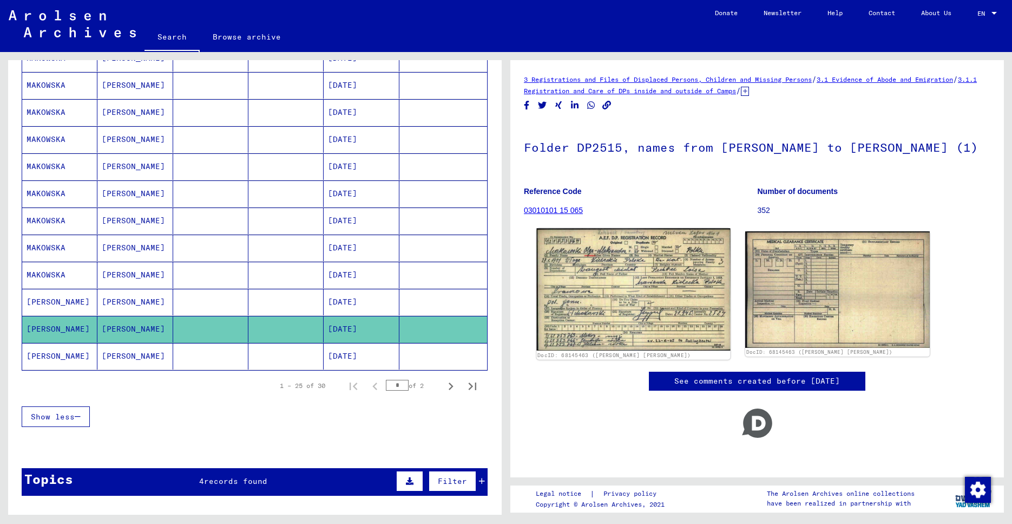
click at [489, 315] on img at bounding box center [634, 289] width 194 height 122
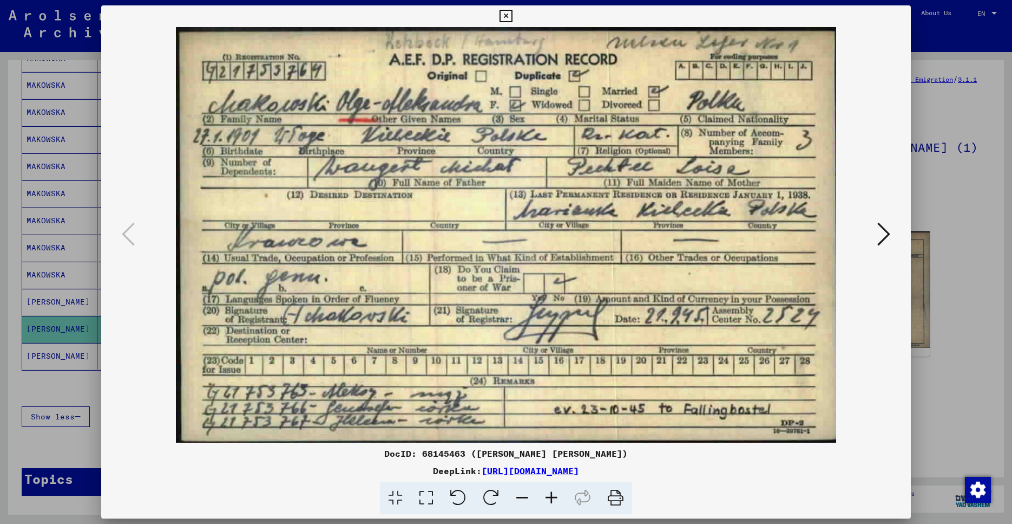
click at [489, 241] on button at bounding box center [883, 234] width 19 height 31
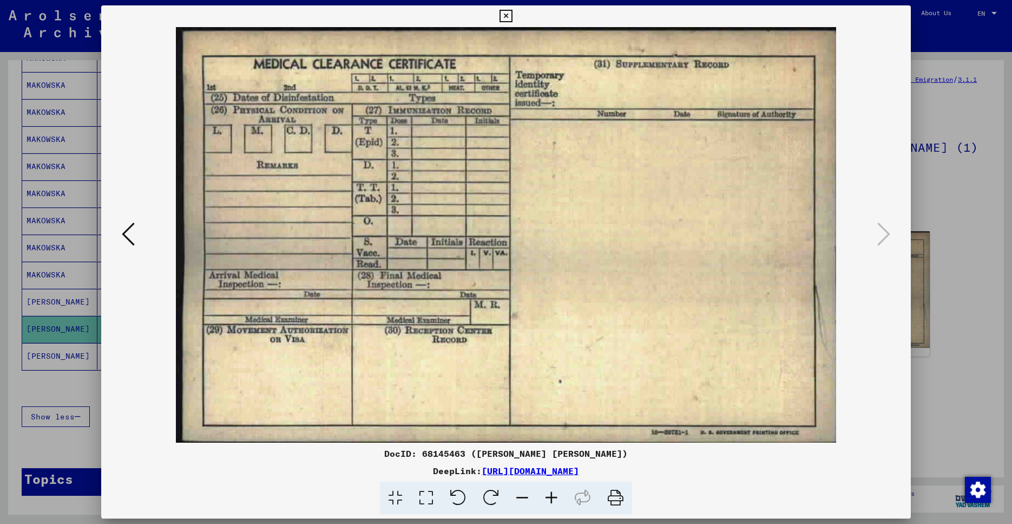
click at [489, 236] on div at bounding box center [506, 262] width 1012 height 524
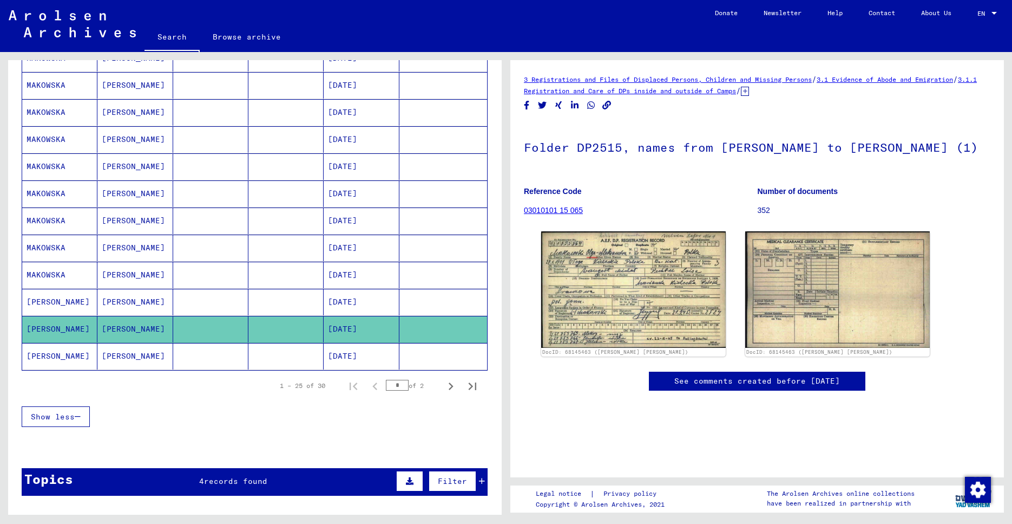
click at [345, 347] on mat-cell "[DATE]" at bounding box center [361, 356] width 75 height 27
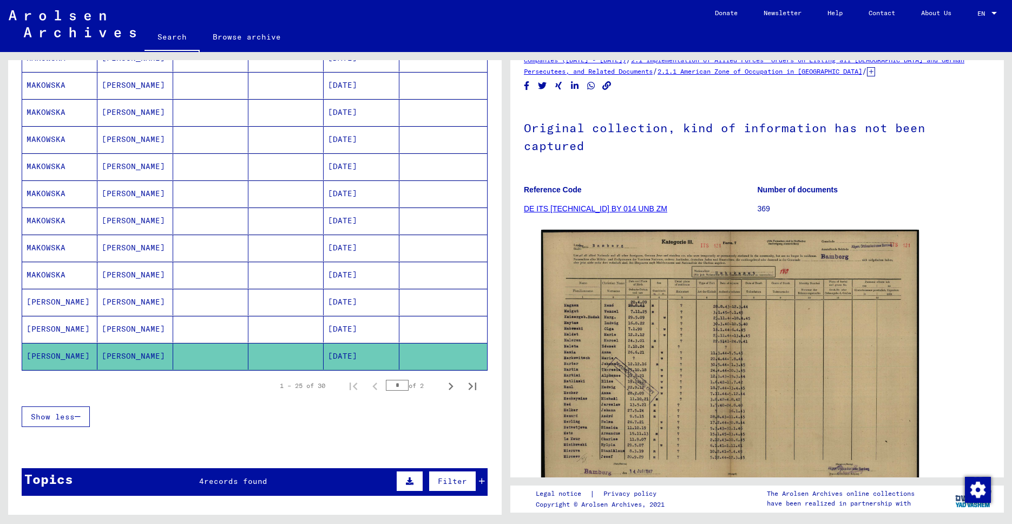
scroll to position [39, 0]
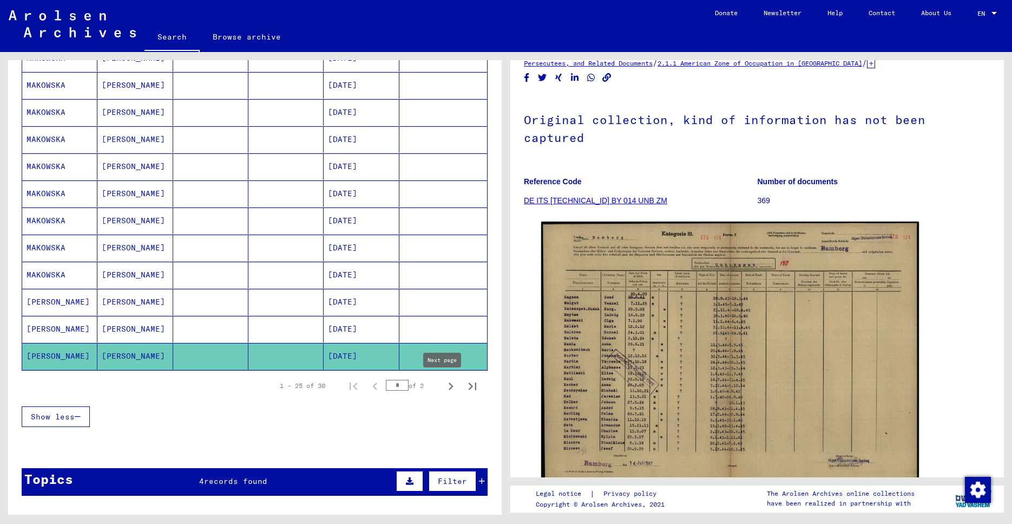
click at [443, 386] on icon "Next page" at bounding box center [450, 385] width 15 height 15
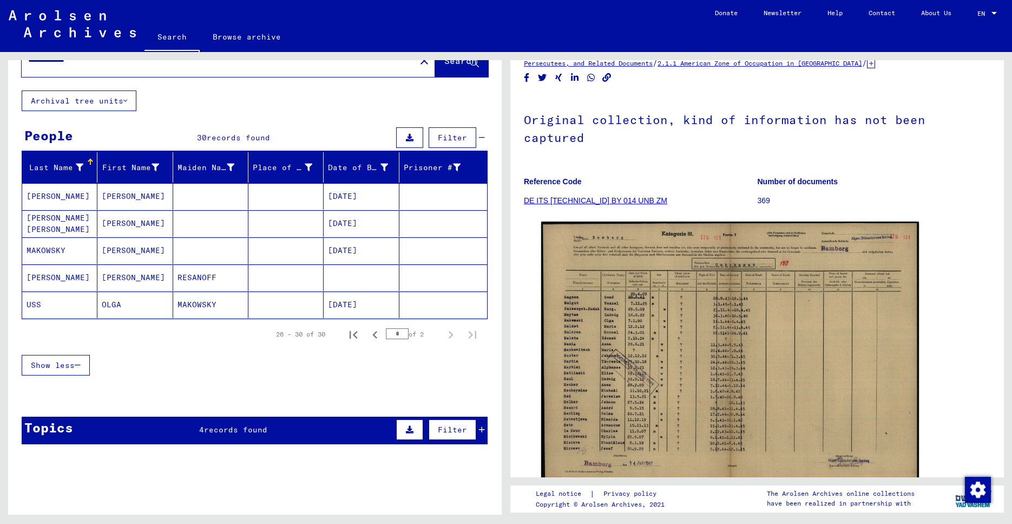
scroll to position [23, 0]
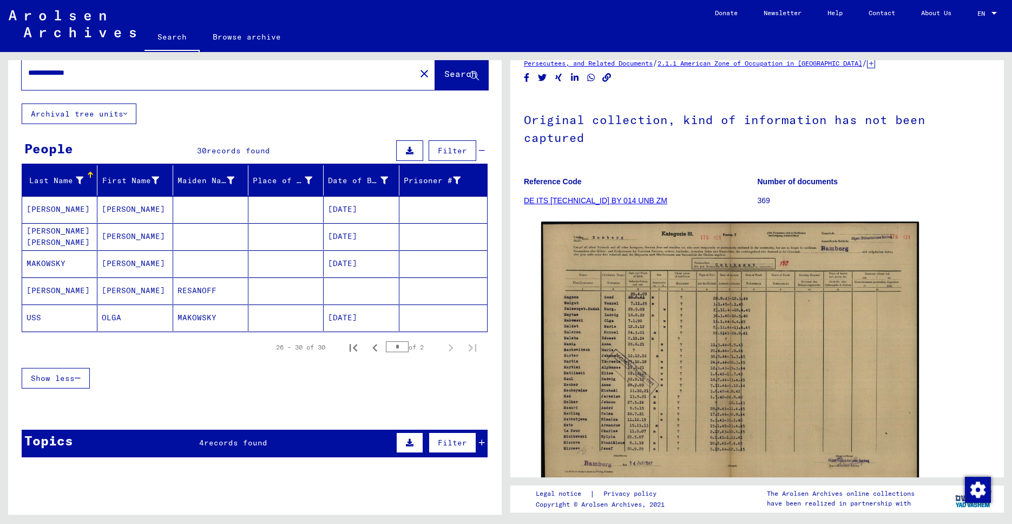
click at [220, 202] on mat-cell at bounding box center [210, 209] width 75 height 27
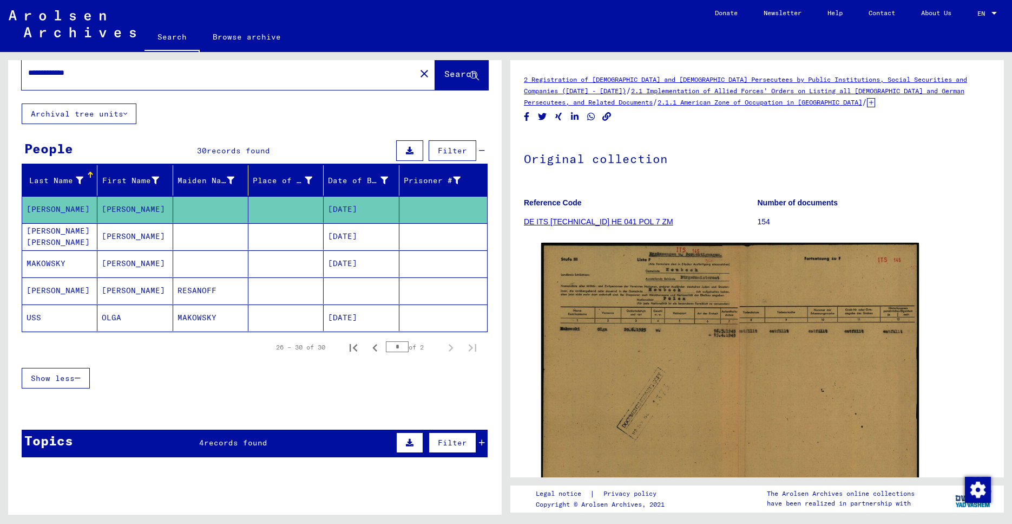
click at [344, 223] on mat-cell "[DATE]" at bounding box center [361, 236] width 75 height 27
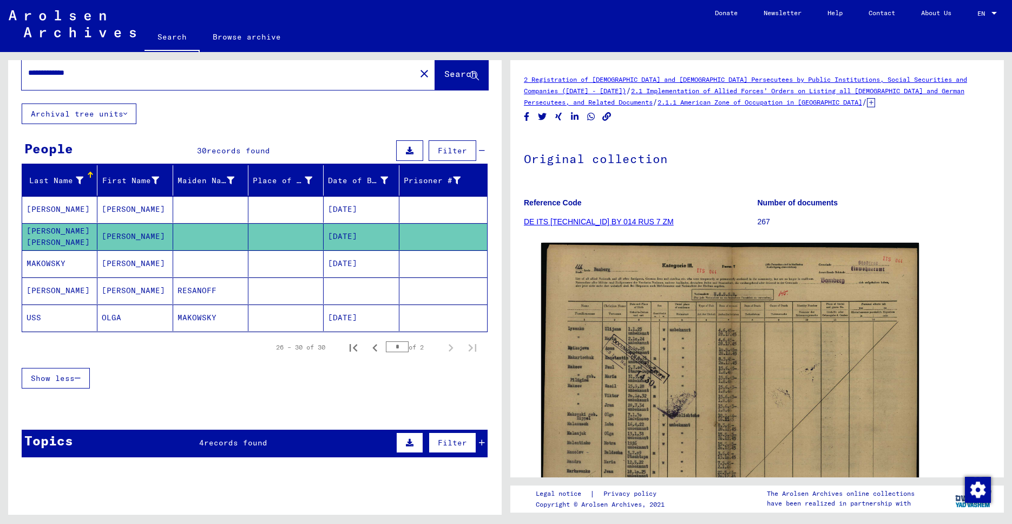
scroll to position [43, 0]
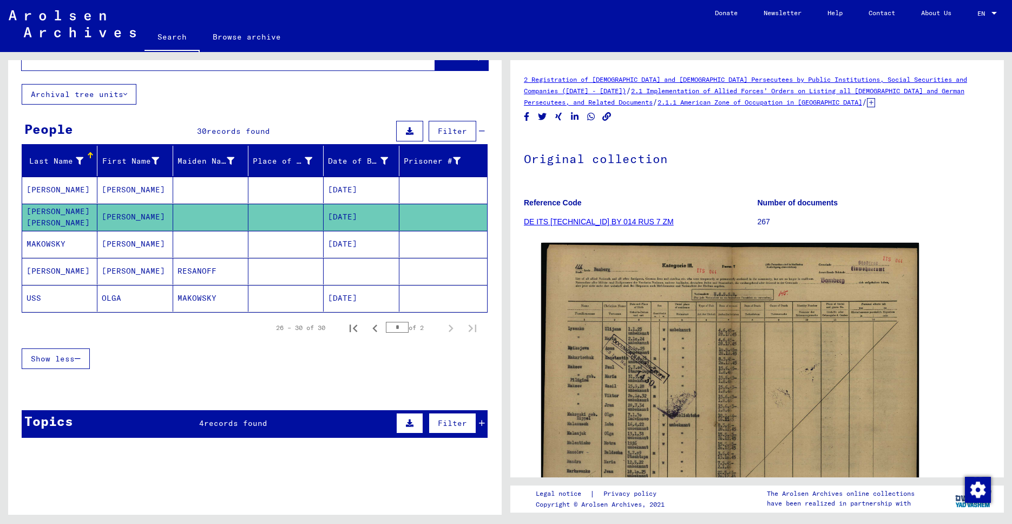
click at [404, 240] on mat-cell at bounding box center [444, 244] width 88 height 27
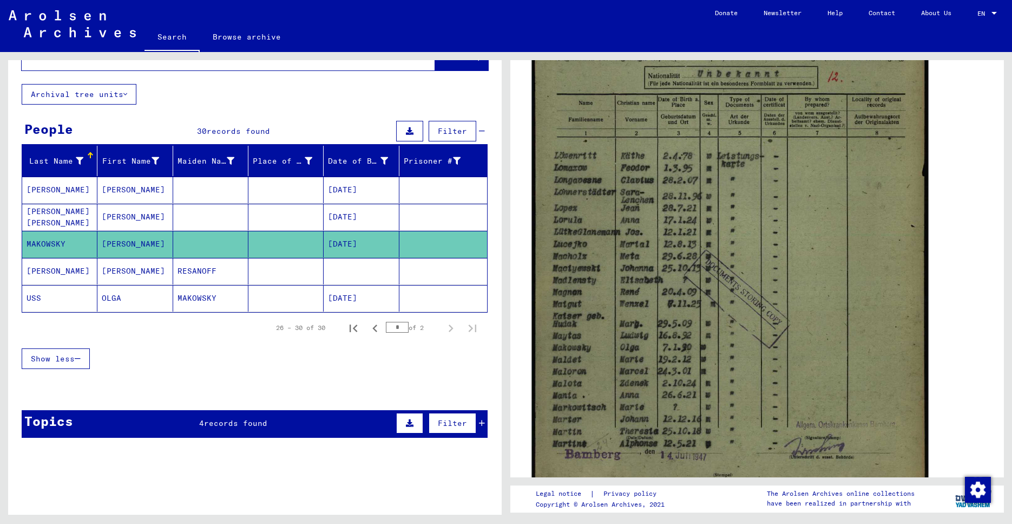
scroll to position [302, 0]
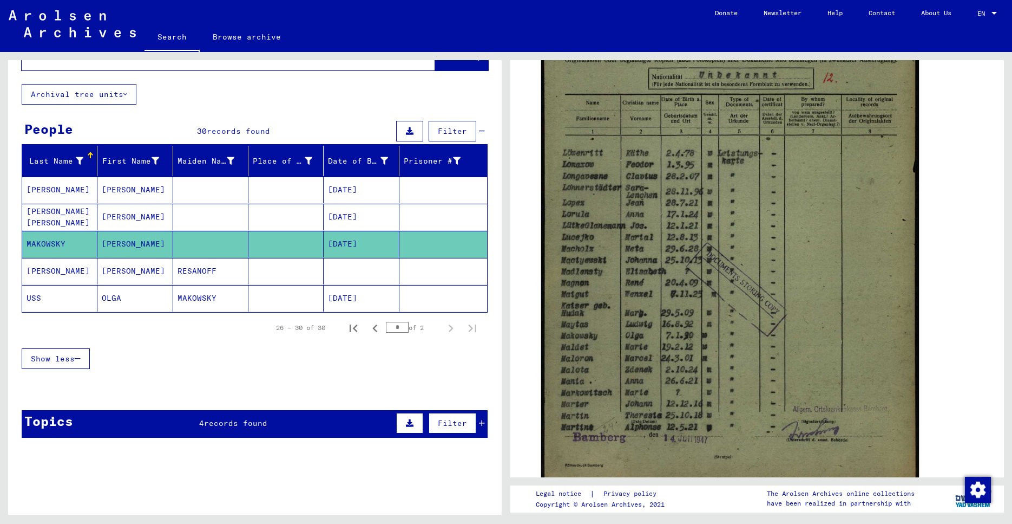
click at [356, 276] on mat-cell at bounding box center [361, 271] width 75 height 27
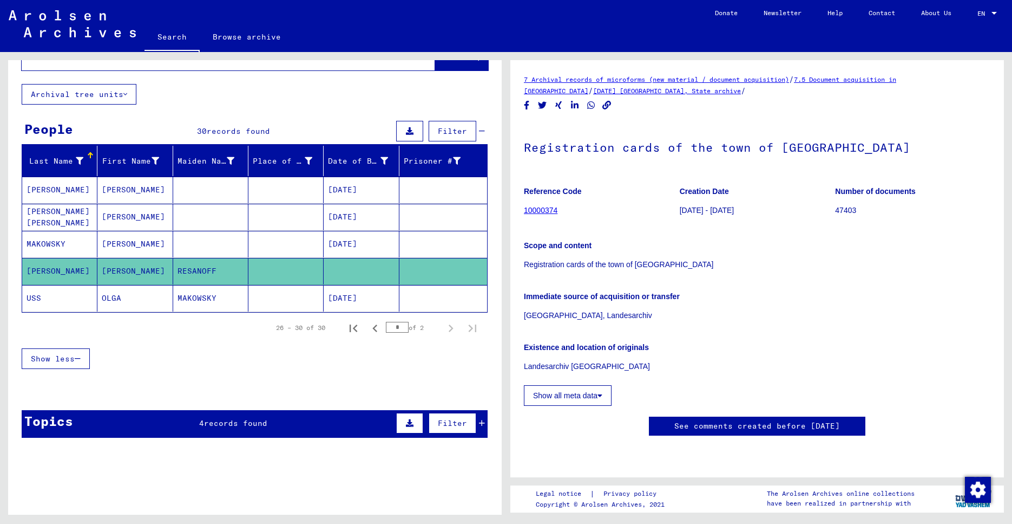
click at [354, 296] on mat-cell "[DATE]" at bounding box center [361, 298] width 75 height 27
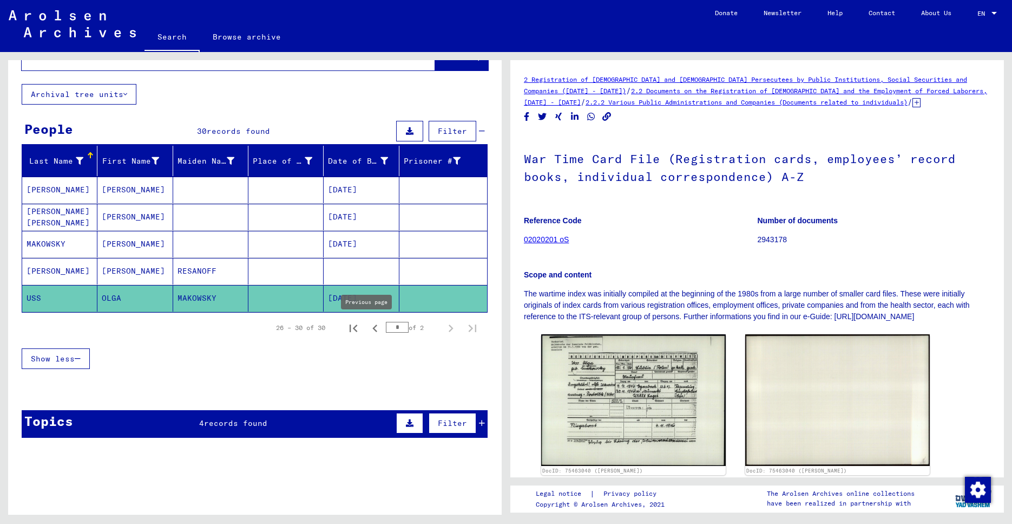
click at [368, 329] on icon "Previous page" at bounding box center [375, 328] width 15 height 15
type input "*"
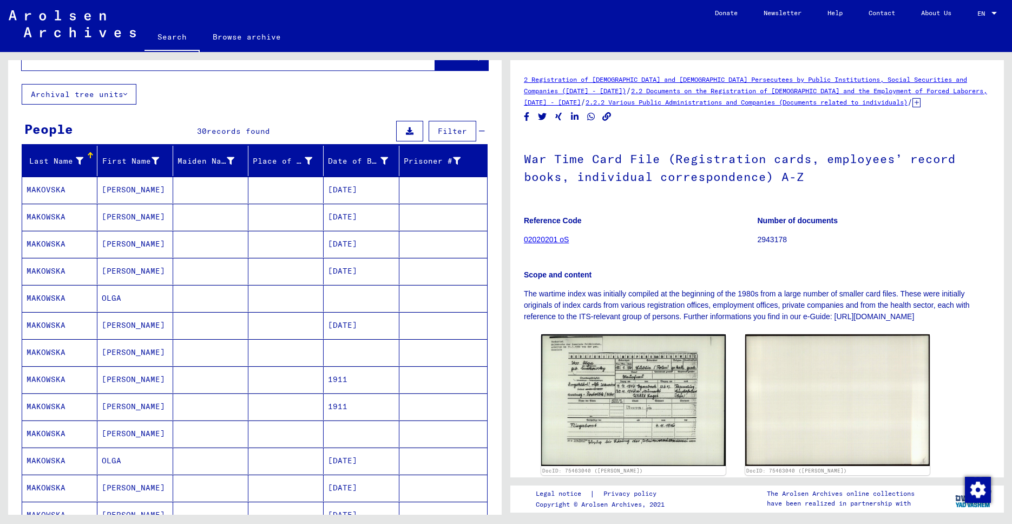
click at [375, 322] on mat-cell "[DATE]" at bounding box center [361, 325] width 75 height 27
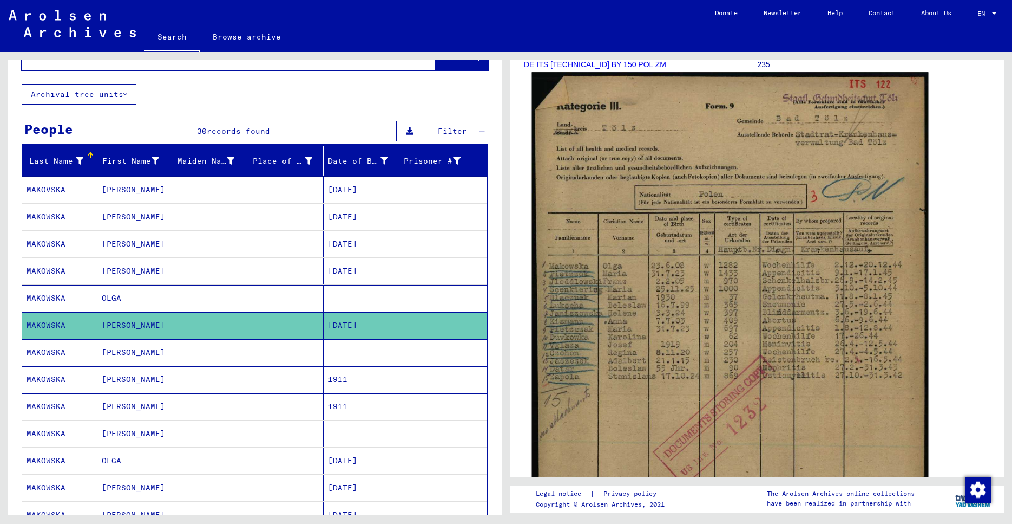
scroll to position [175, 0]
click at [489, 239] on img at bounding box center [730, 349] width 397 height 557
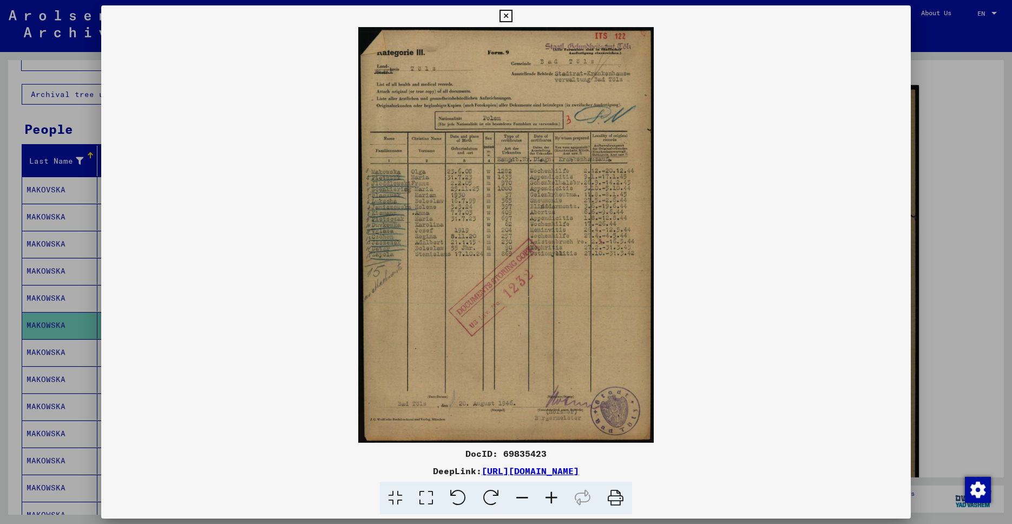
click at [489, 194] on div at bounding box center [506, 262] width 1012 height 524
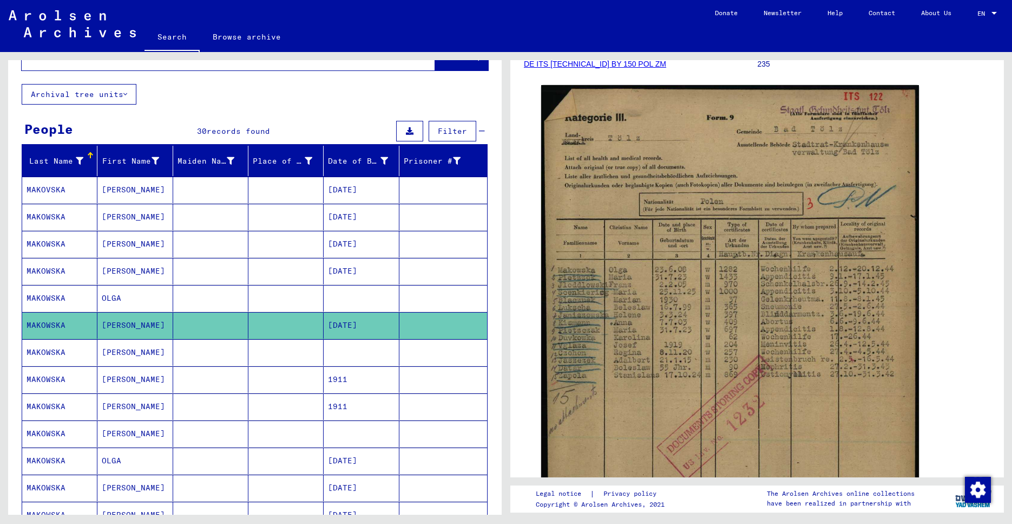
click at [324, 373] on mat-cell "1911" at bounding box center [361, 379] width 75 height 27
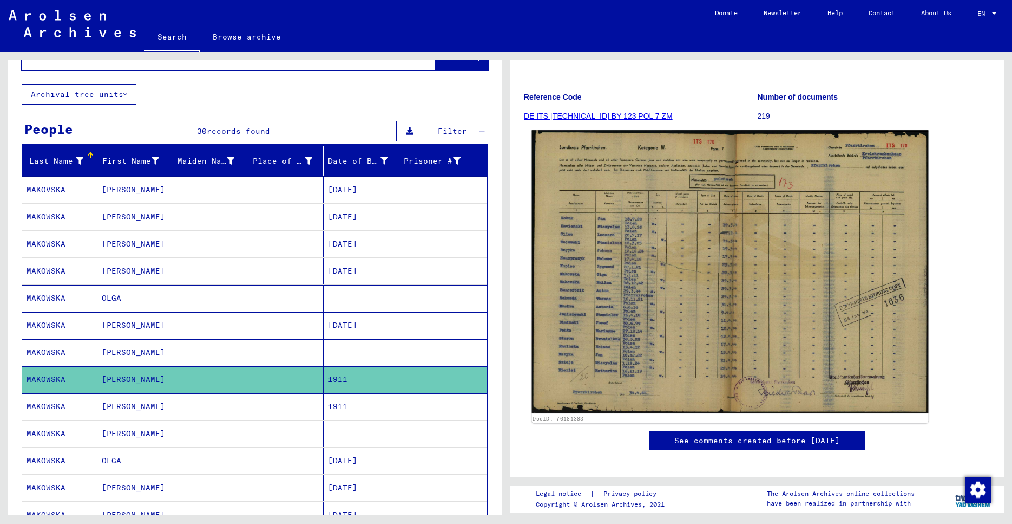
scroll to position [127, 0]
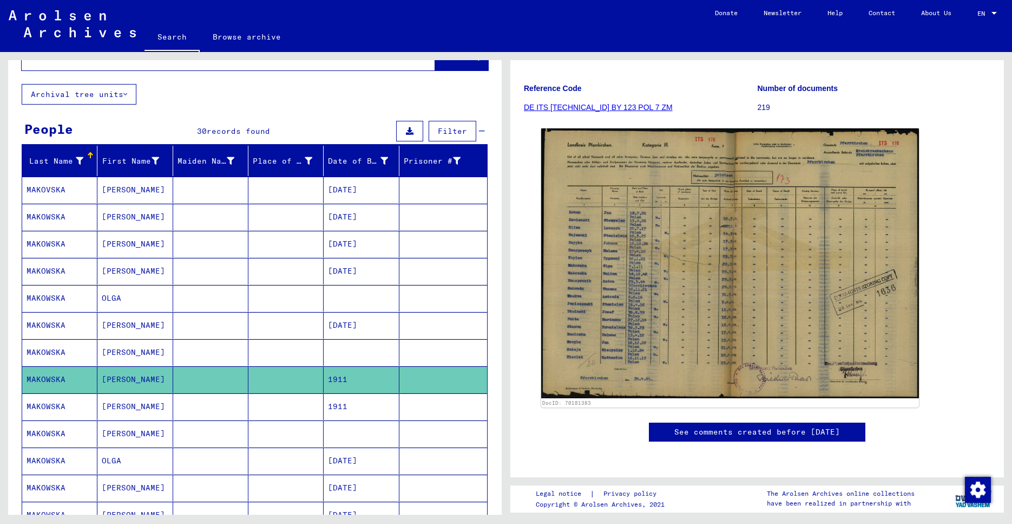
click at [349, 369] on mat-cell "1911" at bounding box center [361, 379] width 75 height 27
click at [353, 358] on mat-cell at bounding box center [361, 352] width 75 height 27
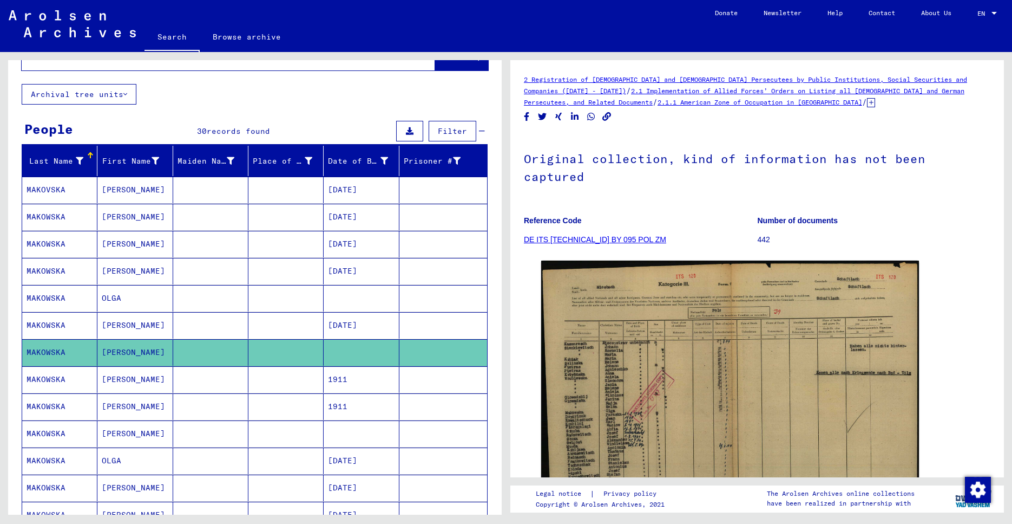
click at [390, 411] on mat-cell "1911" at bounding box center [361, 406] width 75 height 27
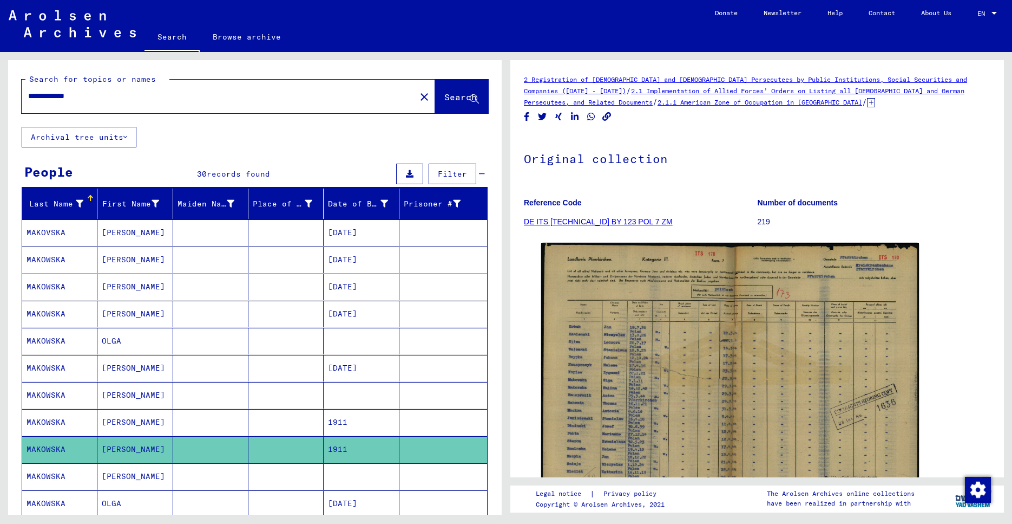
click at [259, 93] on input "**********" at bounding box center [218, 95] width 381 height 11
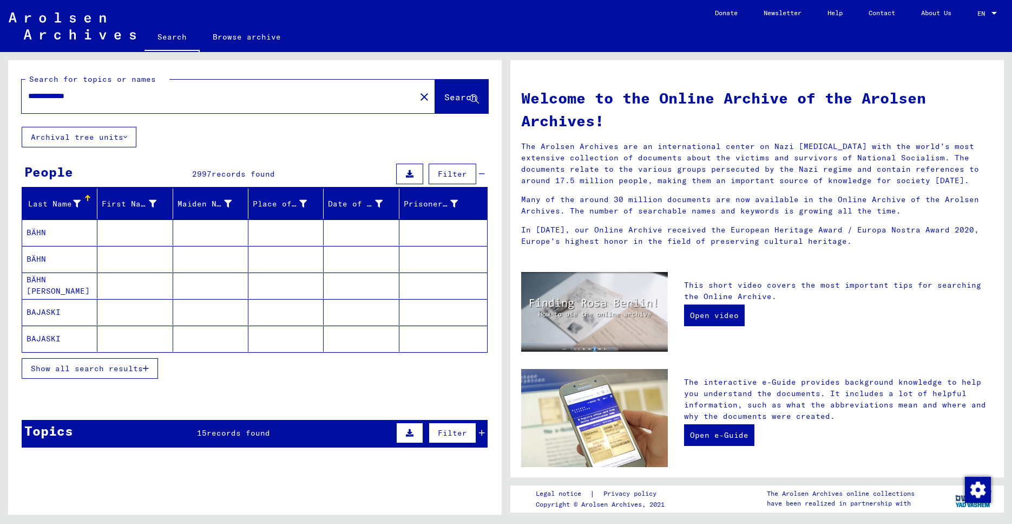
click at [126, 100] on input "**********" at bounding box center [215, 95] width 375 height 11
type input "********"
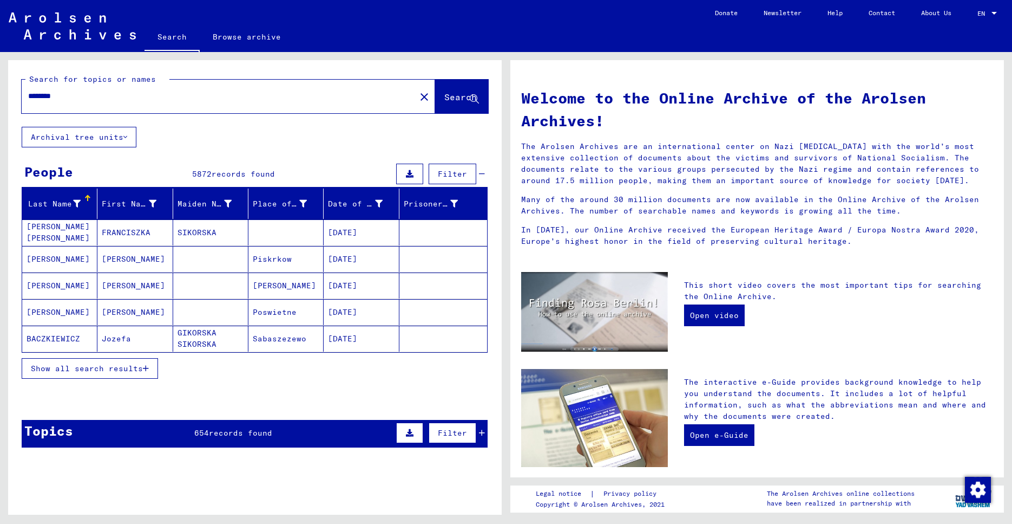
click at [148, 278] on mat-cell "[PERSON_NAME]" at bounding box center [134, 285] width 75 height 26
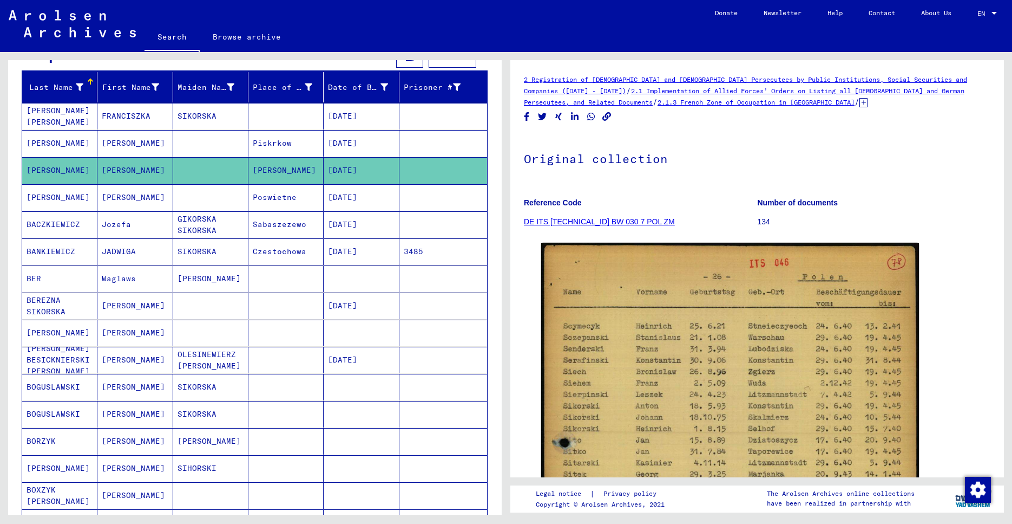
scroll to position [117, 0]
click at [148, 254] on mat-cell "JADWIGA" at bounding box center [134, 251] width 75 height 27
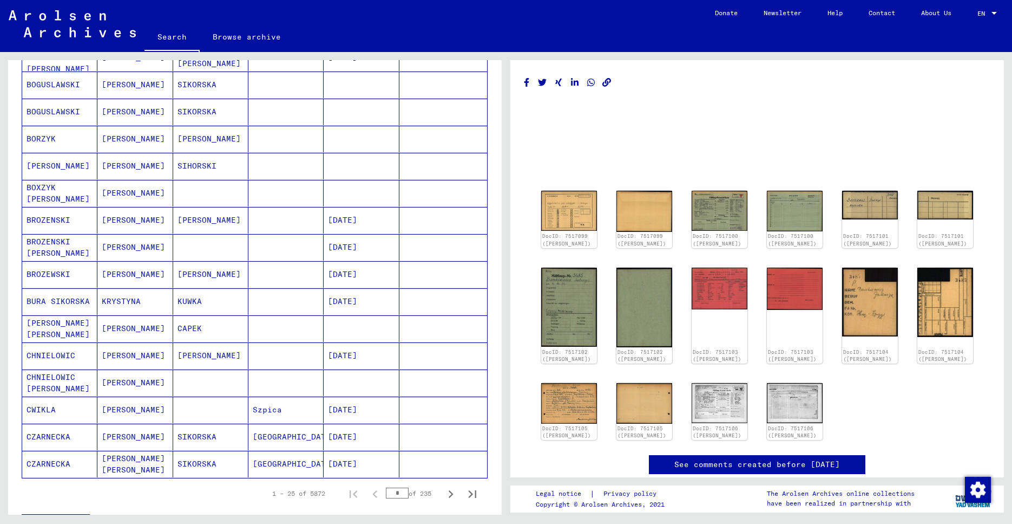
scroll to position [419, 0]
